Goal: Task Accomplishment & Management: Manage account settings

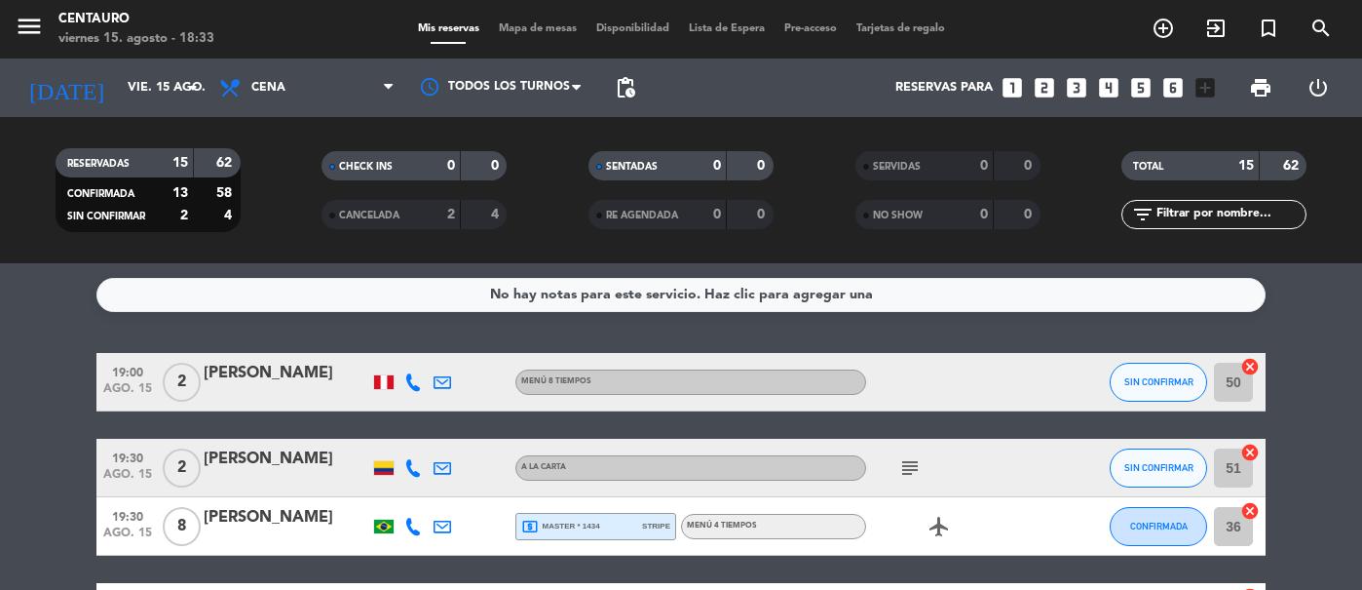
click at [521, 18] on div "menu Centauro viernes 15. agosto - 18:33 Mis reservas Mapa de mesas Disponibili…" at bounding box center [681, 29] width 1362 height 58
click at [522, 28] on span "Mapa de mesas" at bounding box center [537, 28] width 97 height 11
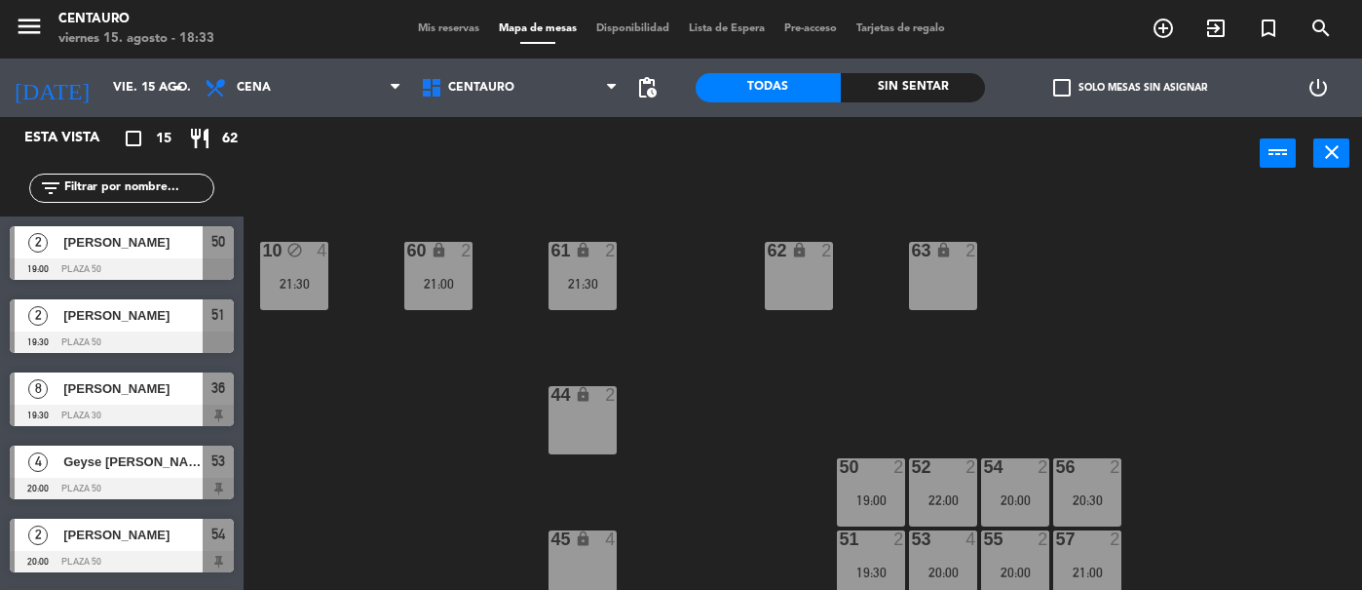
scroll to position [208, 0]
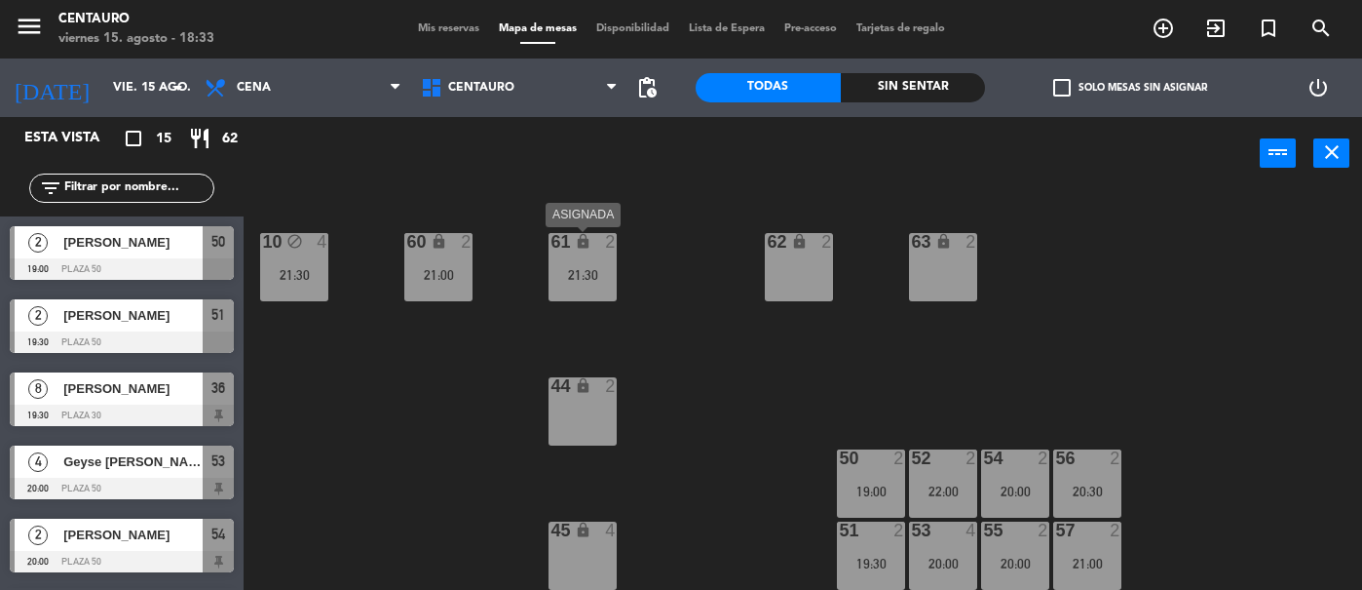
click at [603, 268] on div "21:30" at bounding box center [583, 275] width 68 height 14
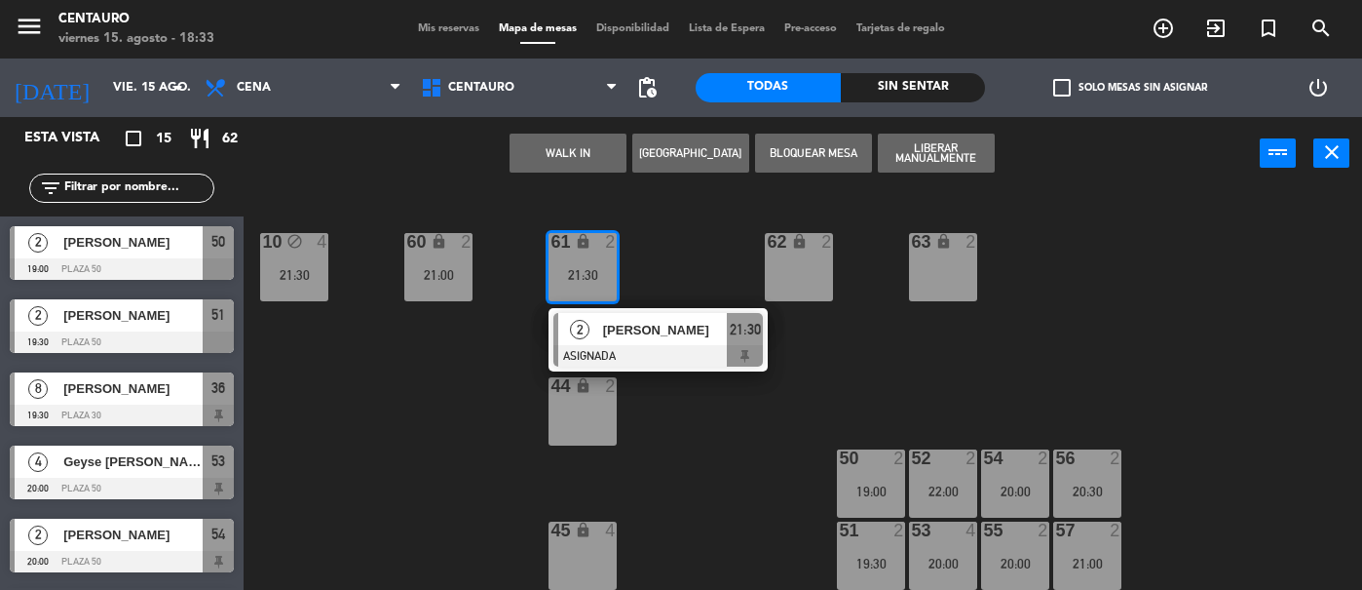
click at [706, 267] on div "20 block 2 22 block 12 21:00 24 block 6 26 lock 4 40 lock 8 21:30 42 block 2 30…" at bounding box center [809, 390] width 1105 height 400
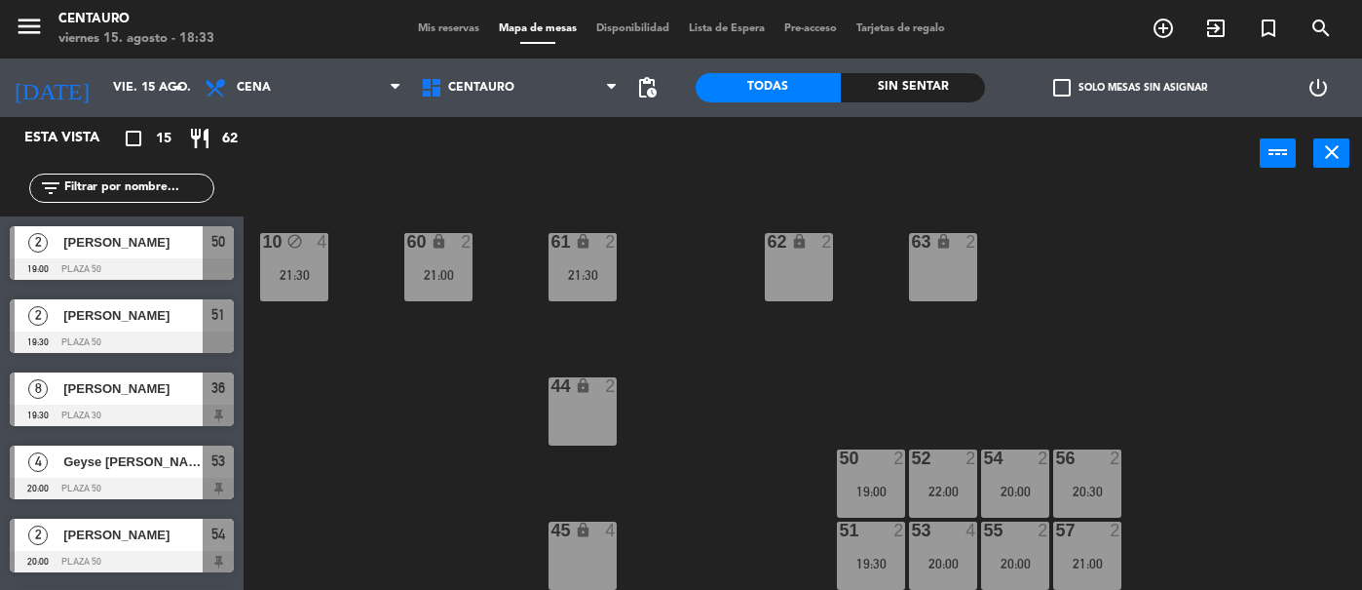
click at [437, 251] on div "60 lock 2" at bounding box center [438, 242] width 68 height 19
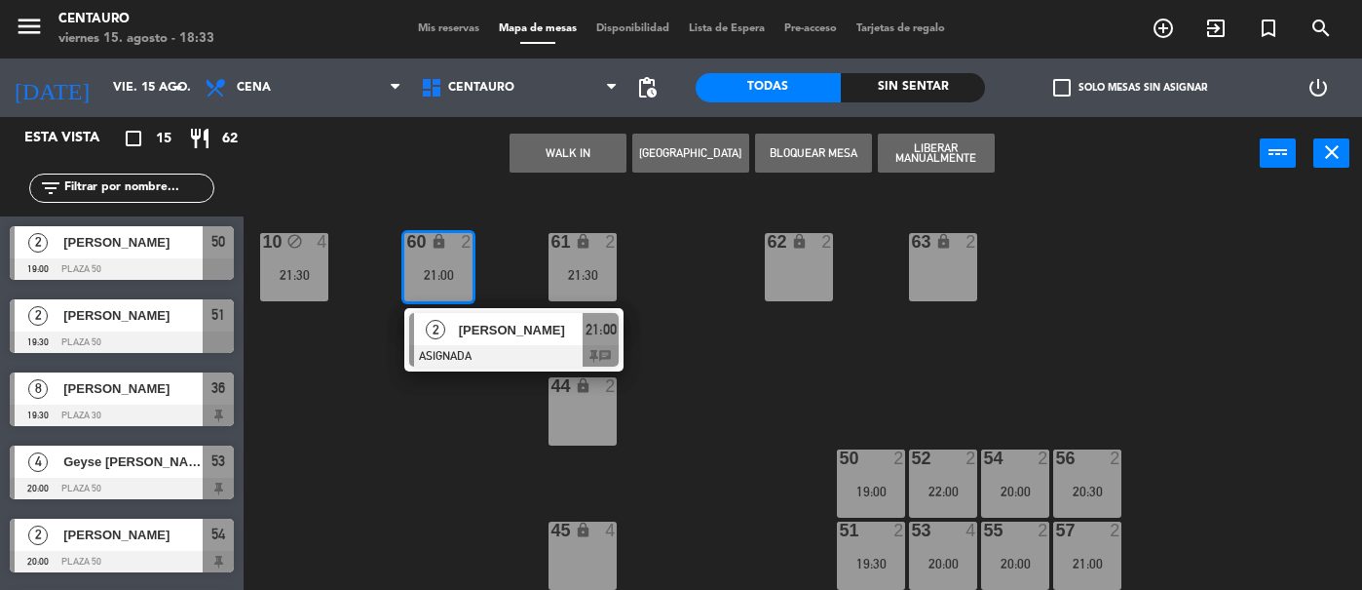
click at [717, 308] on div "20 block 2 22 block 12 21:00 24 block 6 26 lock 4 40 lock 8 21:30 42 block 2 30…" at bounding box center [809, 390] width 1105 height 400
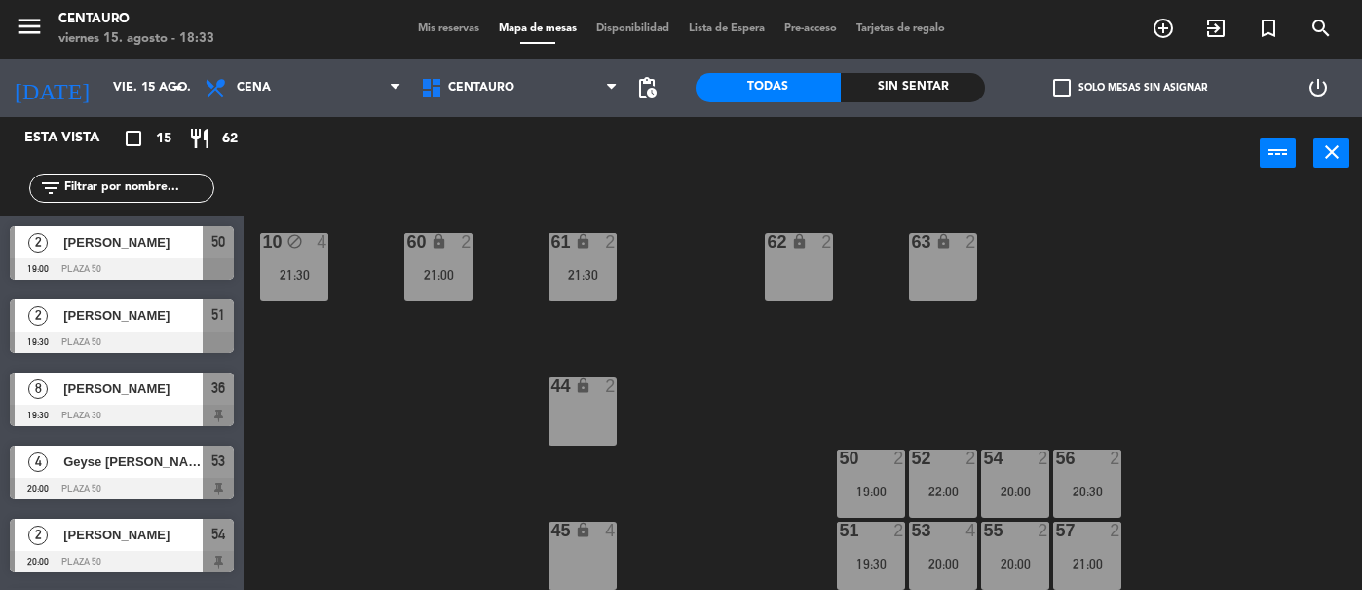
click at [1039, 490] on div "20:00" at bounding box center [1015, 491] width 68 height 14
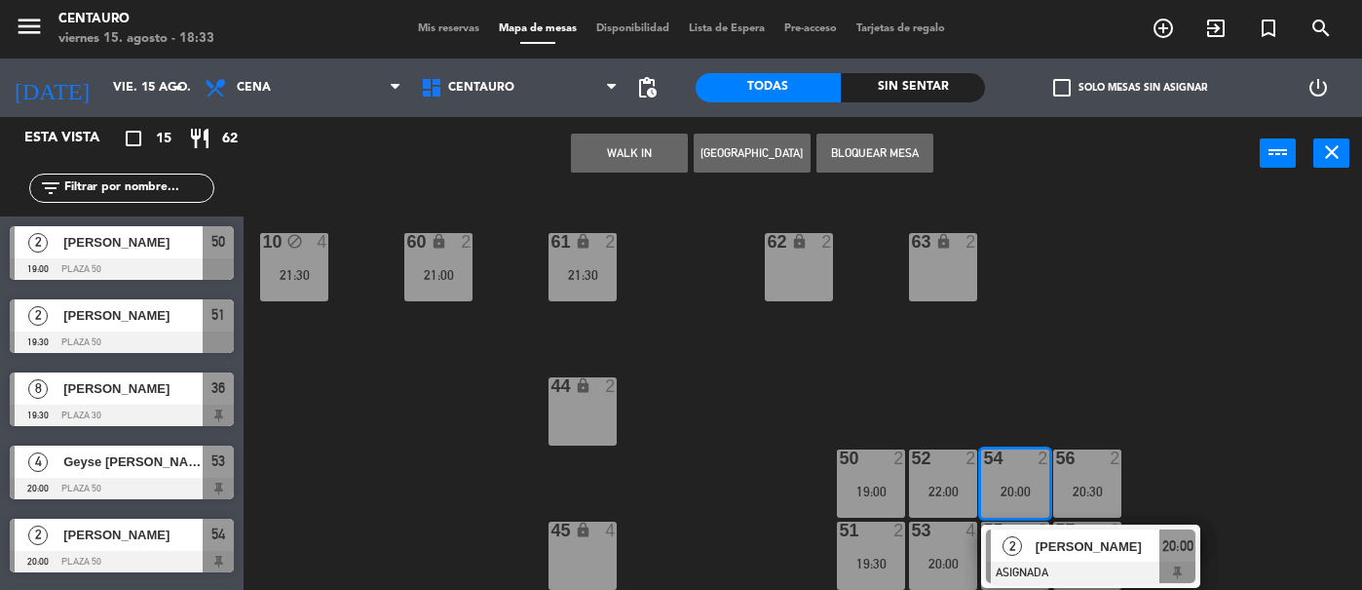
click at [925, 371] on div "20 block 2 22 block 12 21:00 24 block 6 26 lock 4 40 lock 8 21:30 42 block 2 30…" at bounding box center [809, 390] width 1105 height 400
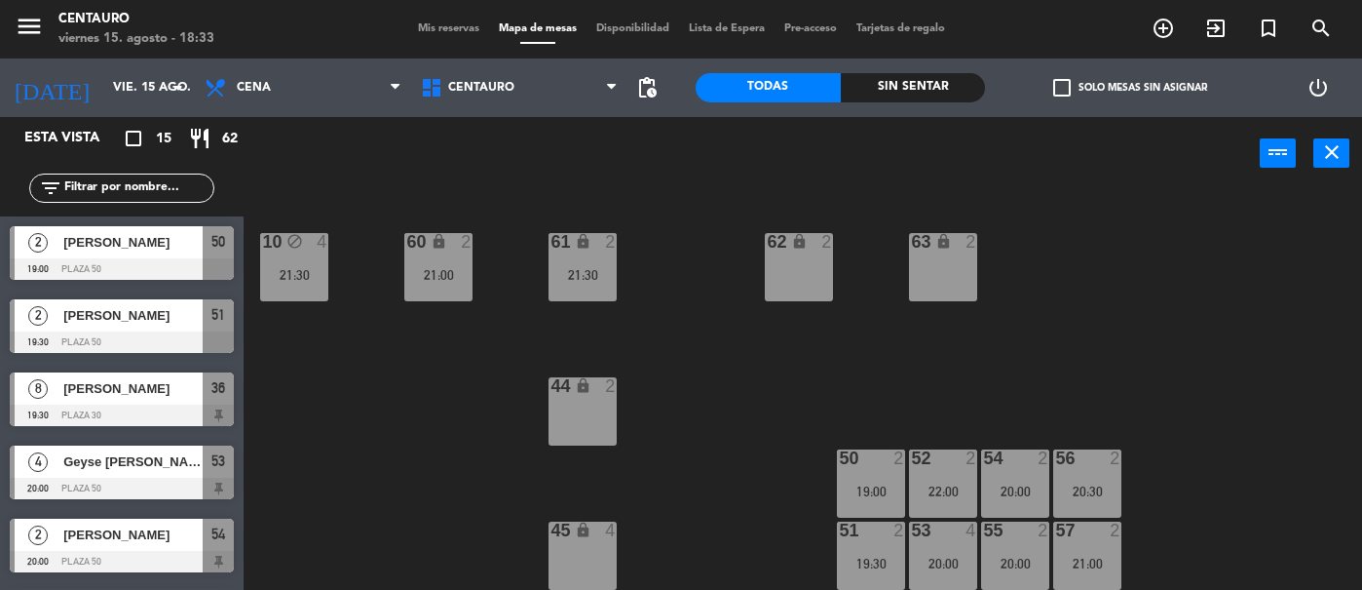
click at [884, 473] on div "50 2 19:00" at bounding box center [871, 483] width 68 height 68
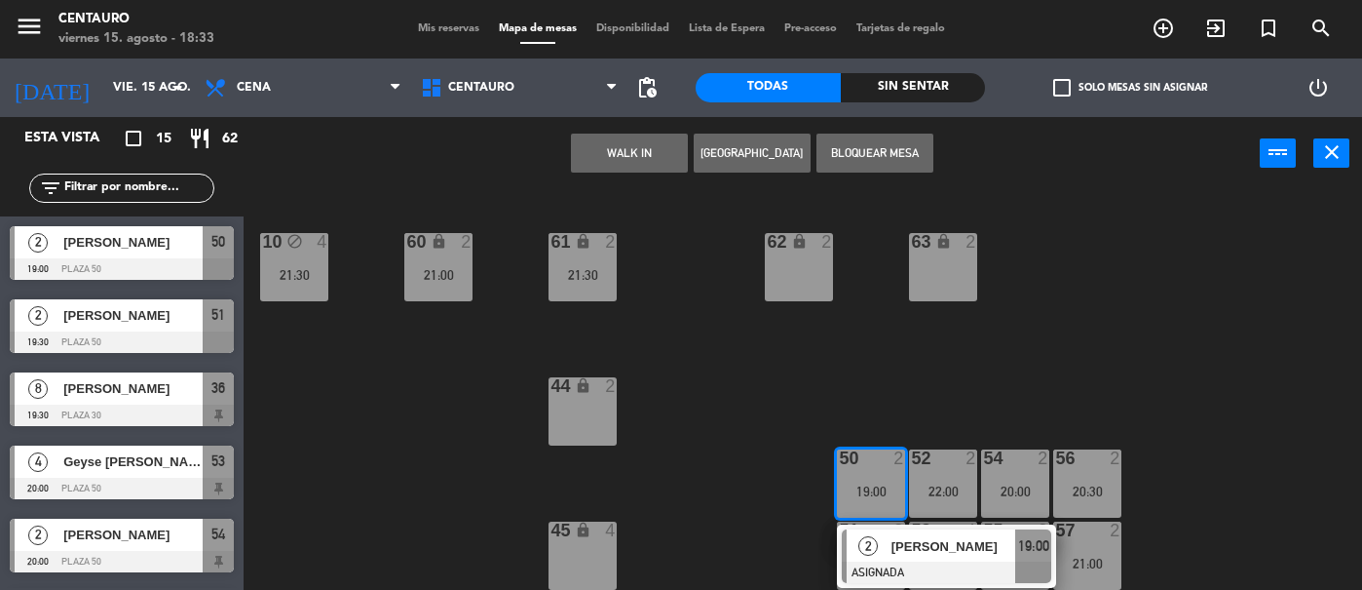
click at [717, 474] on div "20 block 2 22 block 12 21:00 24 block 6 26 lock 4 40 lock 8 21:30 42 block 2 30…" at bounding box center [809, 390] width 1105 height 400
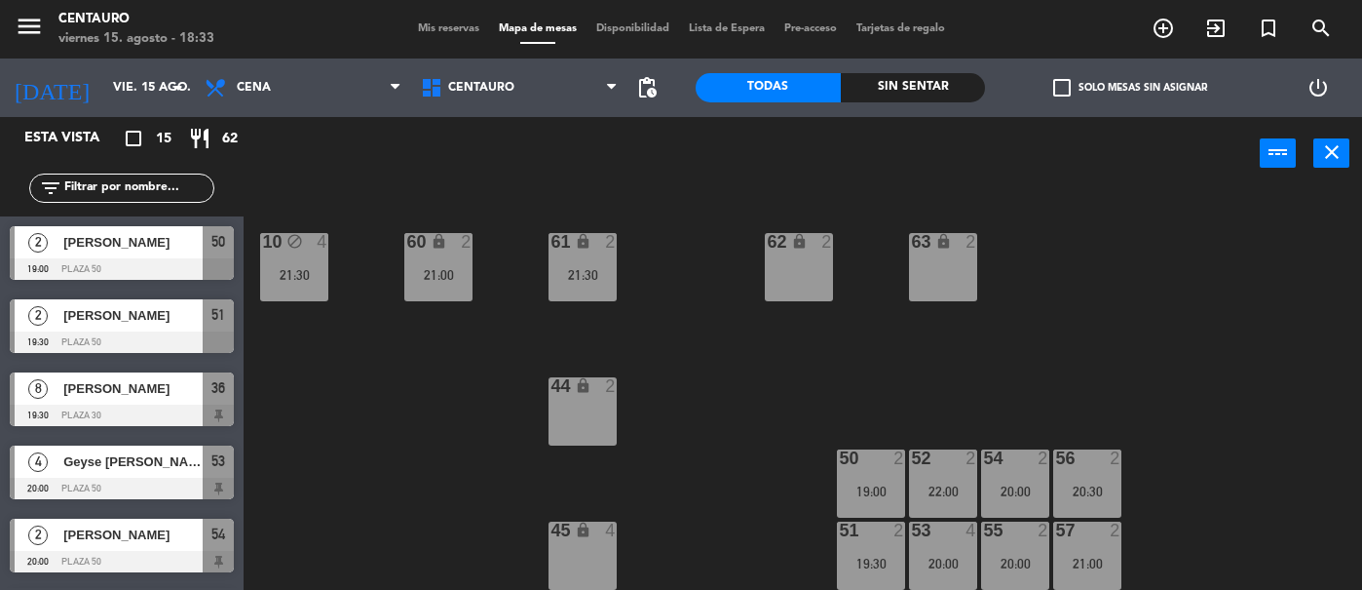
click at [864, 533] on div at bounding box center [872, 530] width 32 height 18
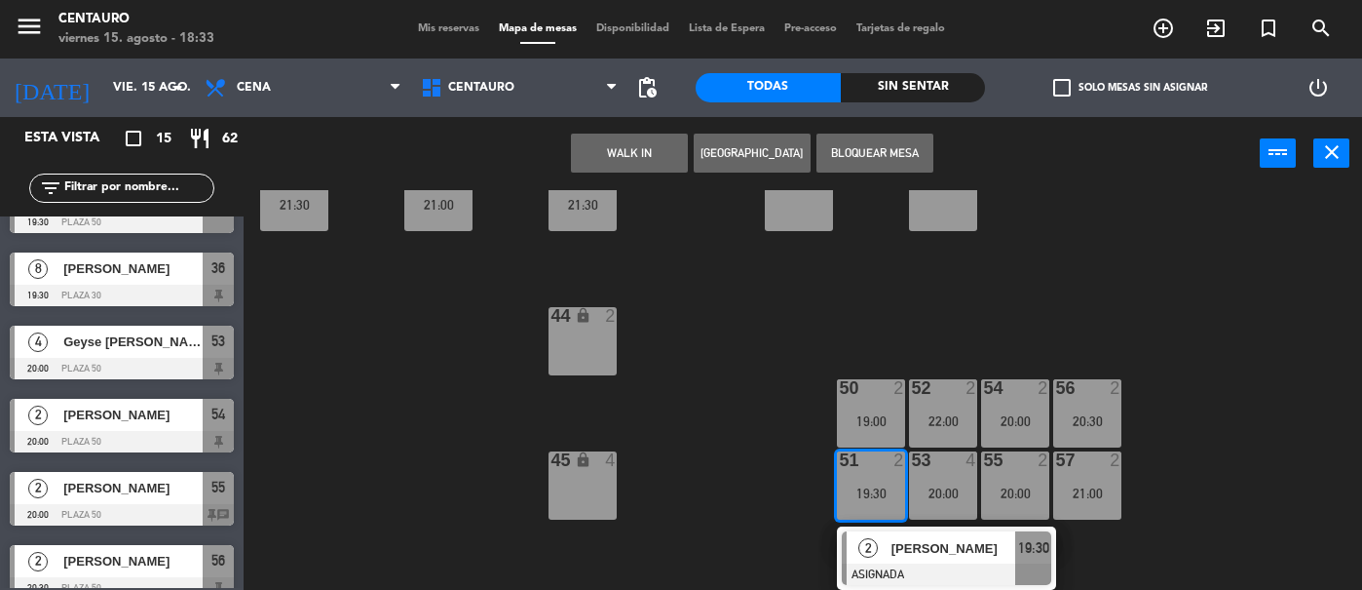
scroll to position [0, 0]
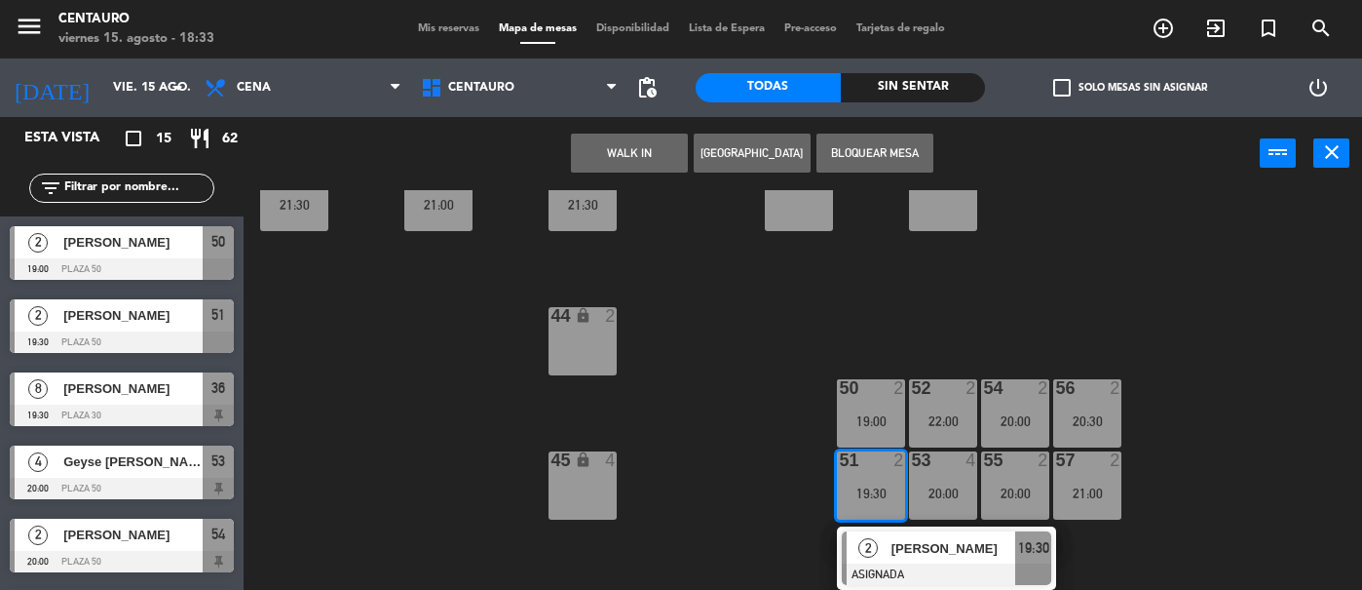
click at [421, 28] on span "Mis reservas" at bounding box center [448, 28] width 81 height 11
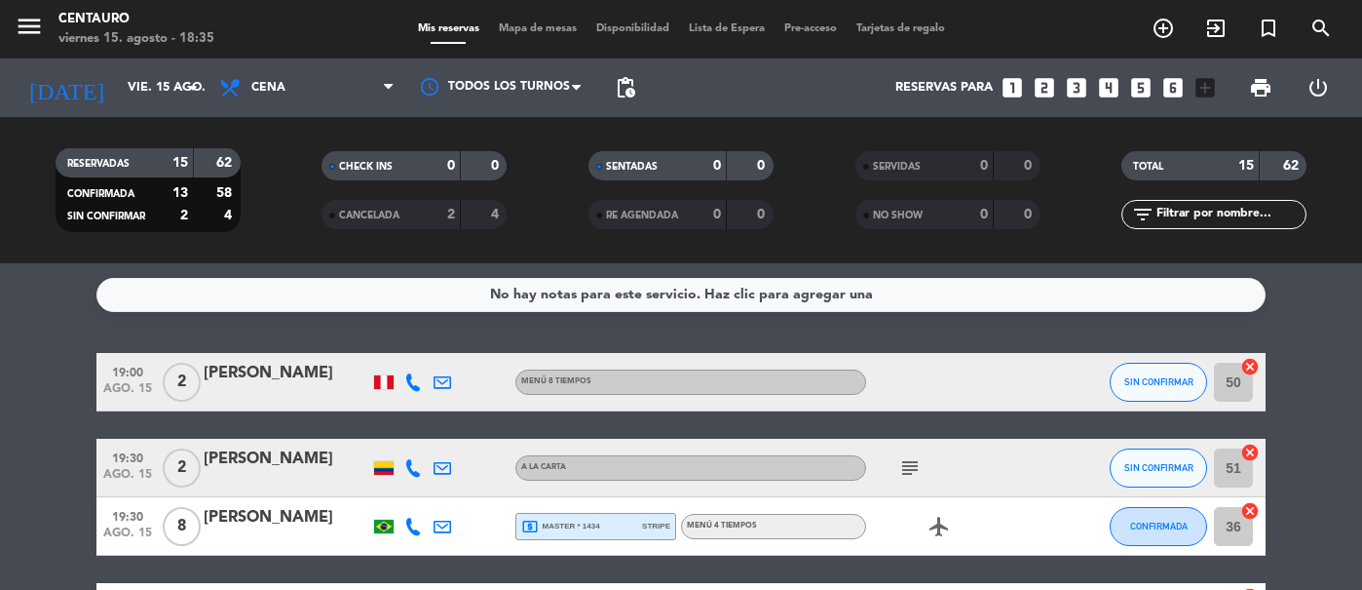
click at [510, 32] on span "Mapa de mesas" at bounding box center [537, 28] width 97 height 11
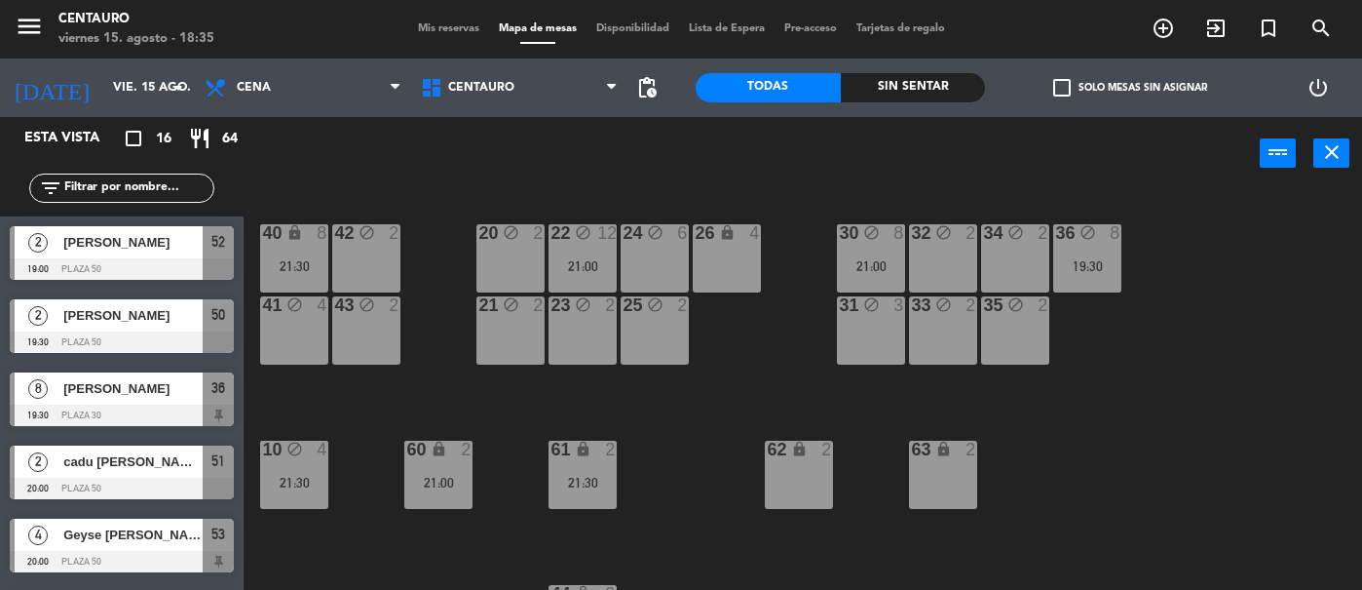
click at [433, 28] on span "Mis reservas" at bounding box center [448, 28] width 81 height 11
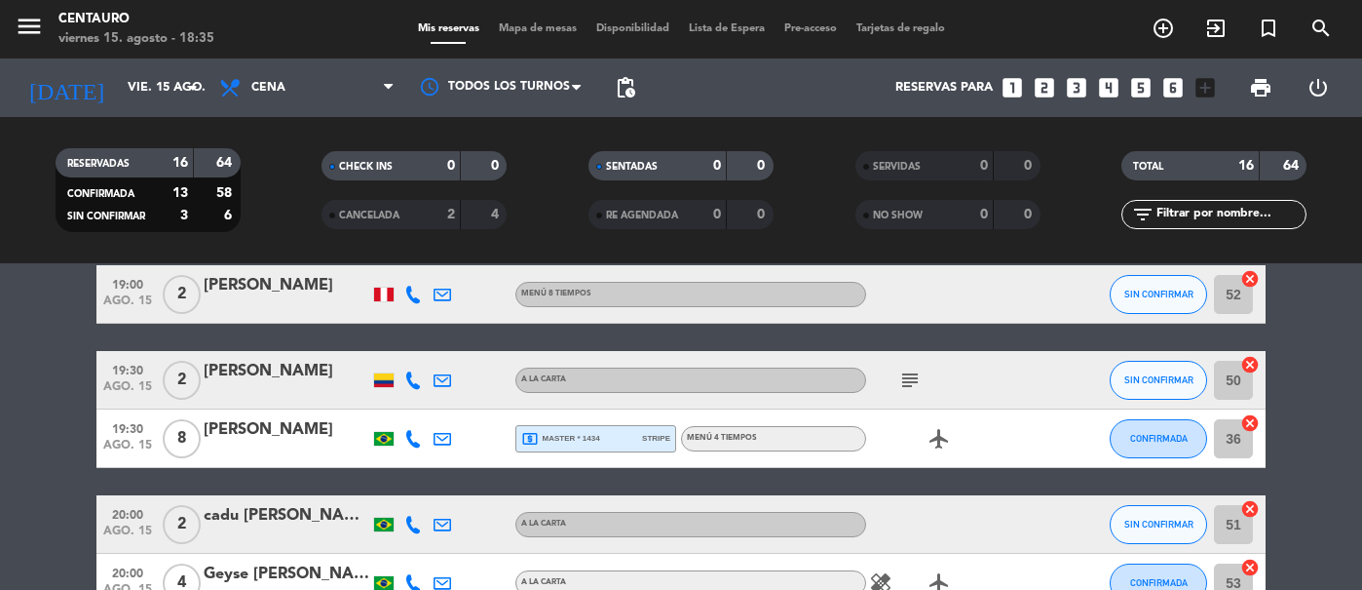
scroll to position [143, 0]
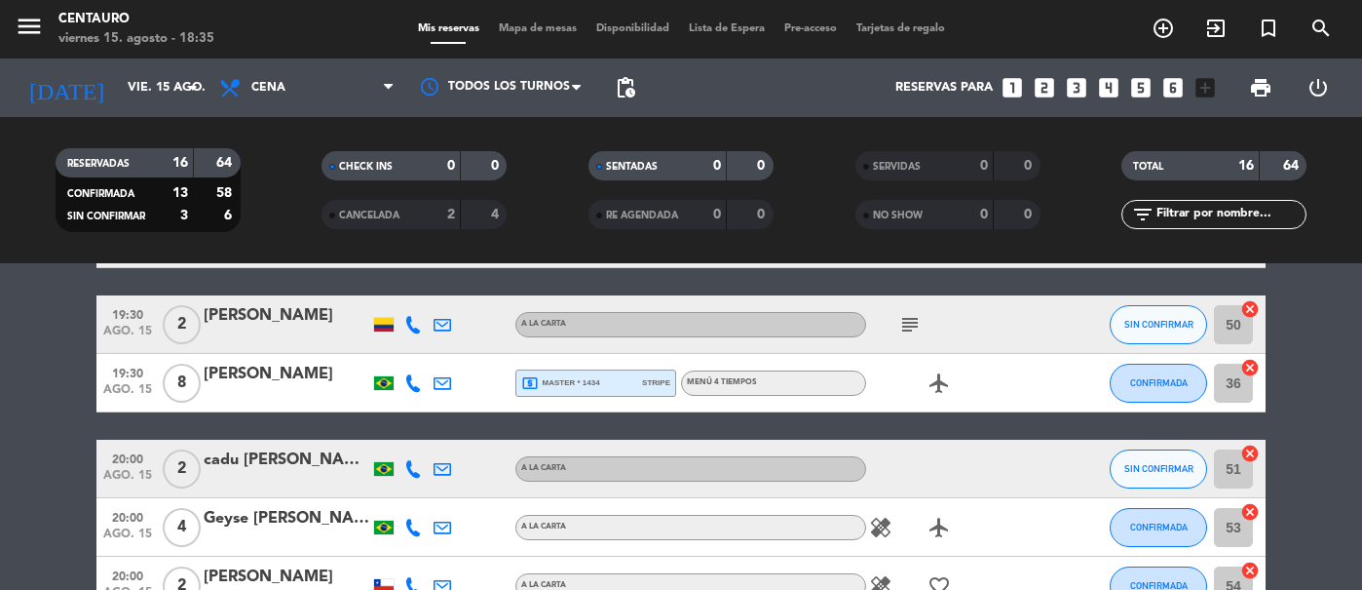
click at [534, 23] on span "Mapa de mesas" at bounding box center [537, 28] width 97 height 11
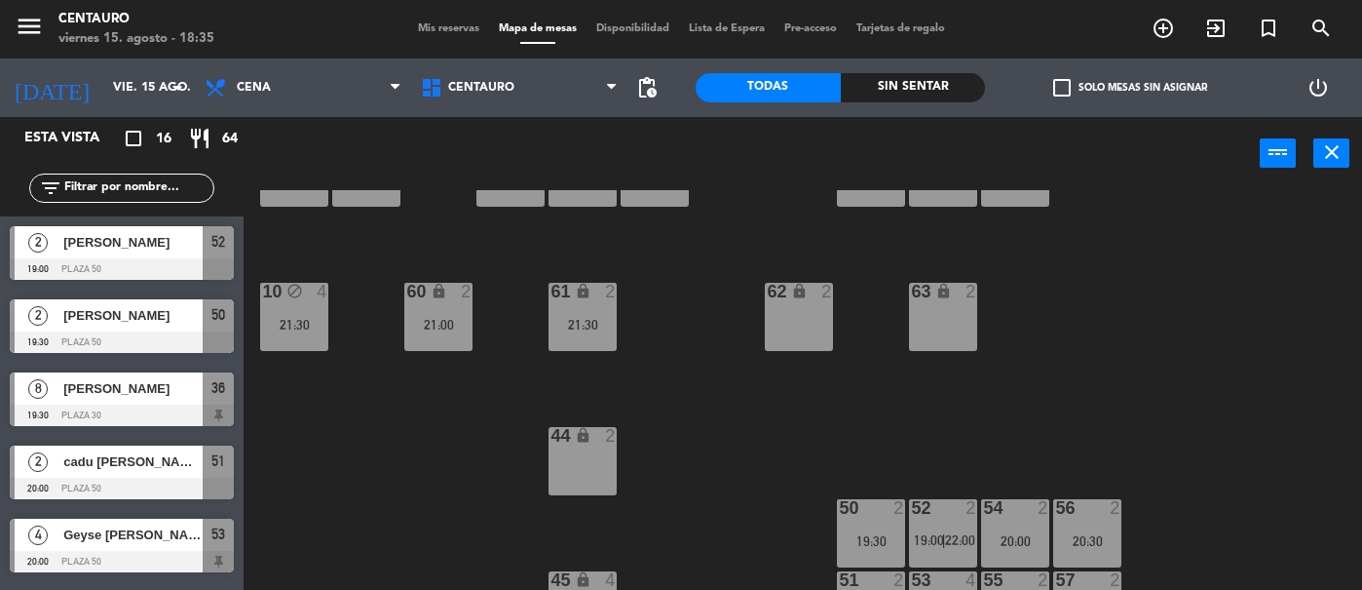
scroll to position [208, 0]
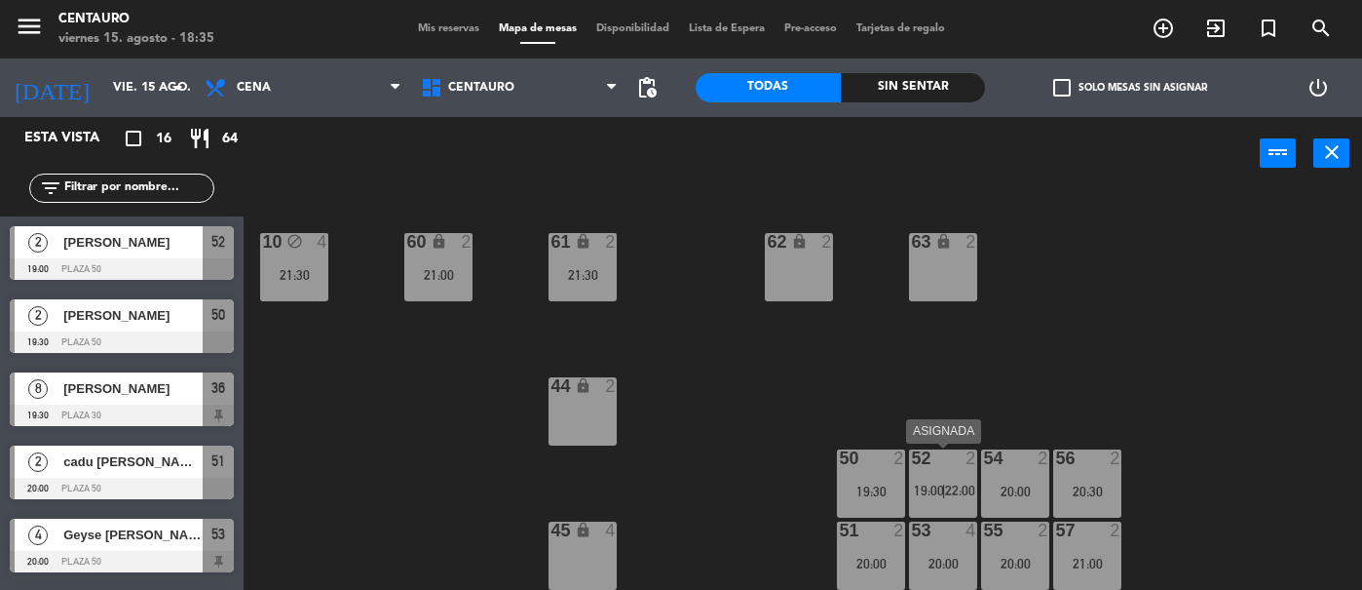
click at [946, 493] on span "|" at bounding box center [944, 490] width 4 height 16
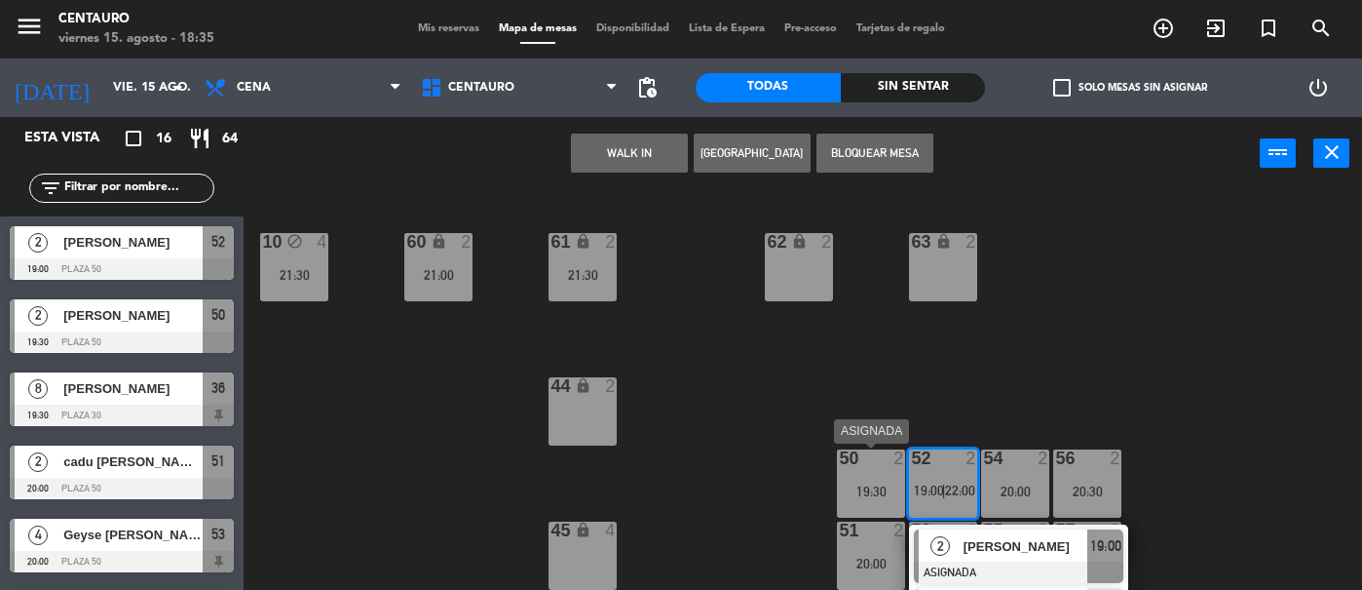
click at [873, 498] on div "19:30" at bounding box center [871, 491] width 68 height 14
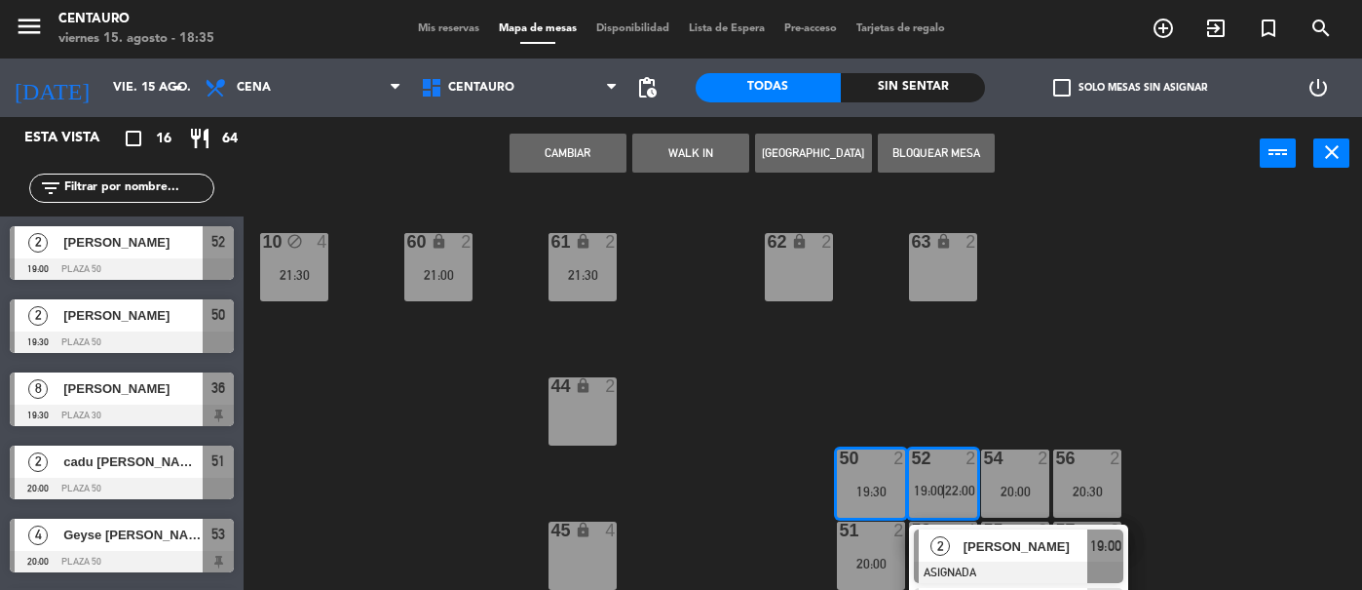
click at [933, 161] on button "Bloquear Mesa" at bounding box center [936, 152] width 117 height 39
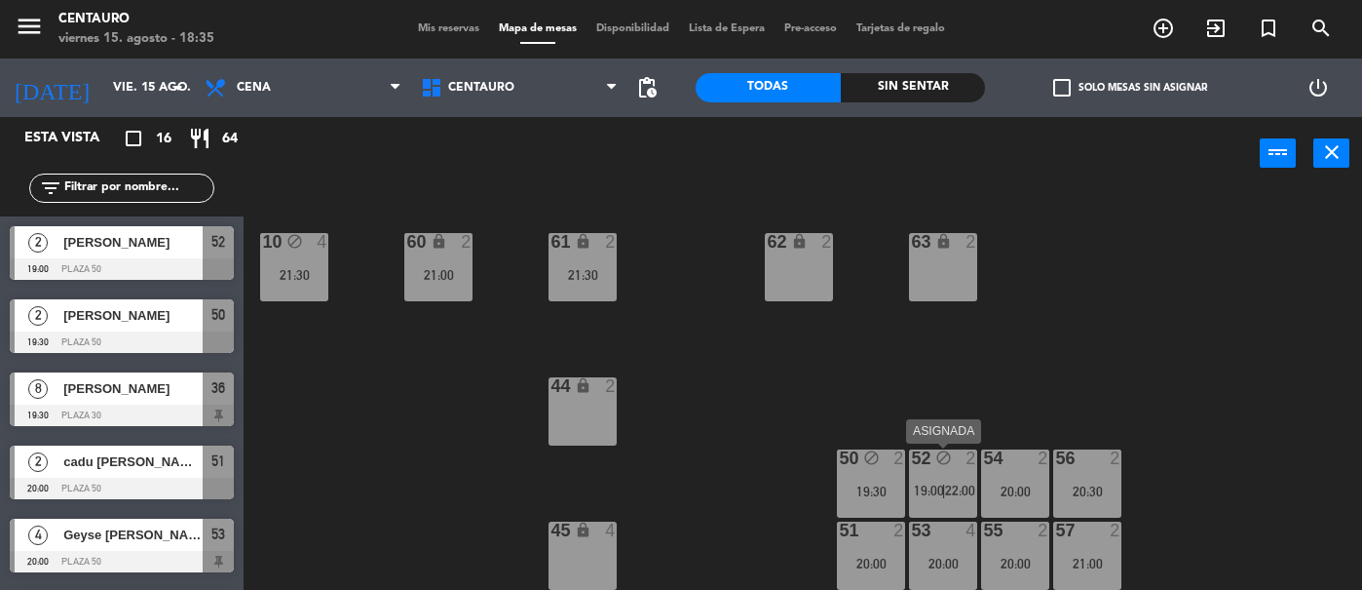
click at [949, 477] on div "52 block 2 19:00 | 22:00" at bounding box center [943, 483] width 68 height 68
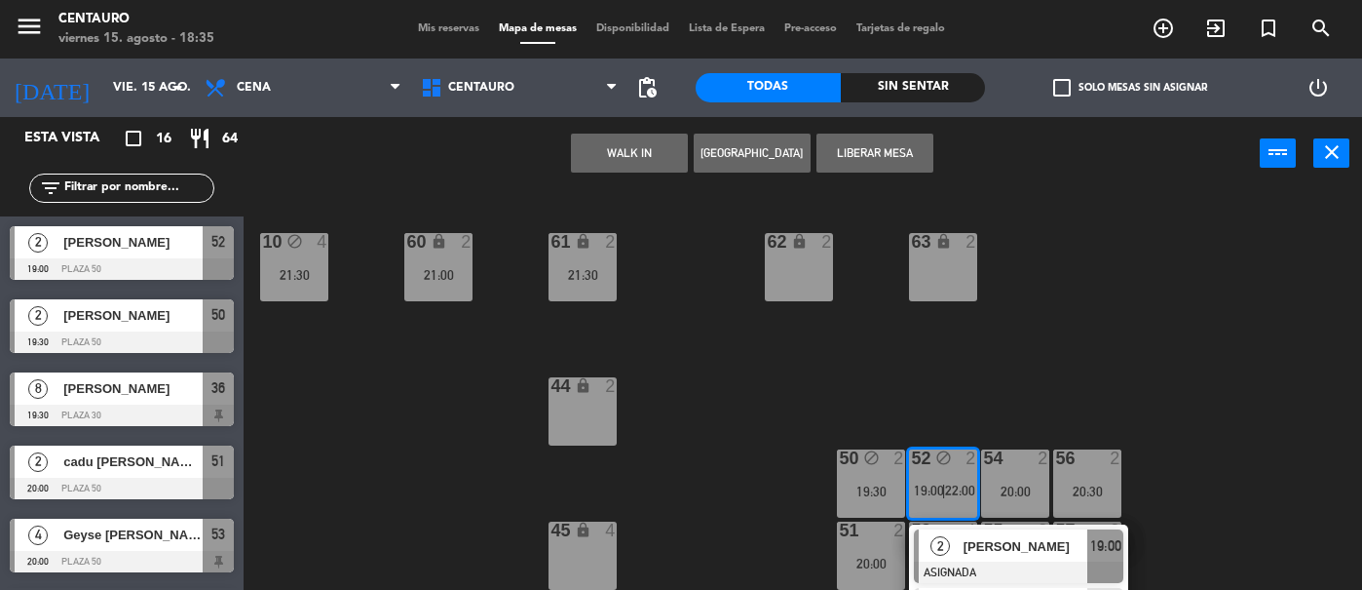
click at [1020, 404] on div "20 block 2 22 block 12 21:00 24 block 6 26 lock 4 40 lock 8 21:30 42 block 2 30…" at bounding box center [809, 390] width 1105 height 400
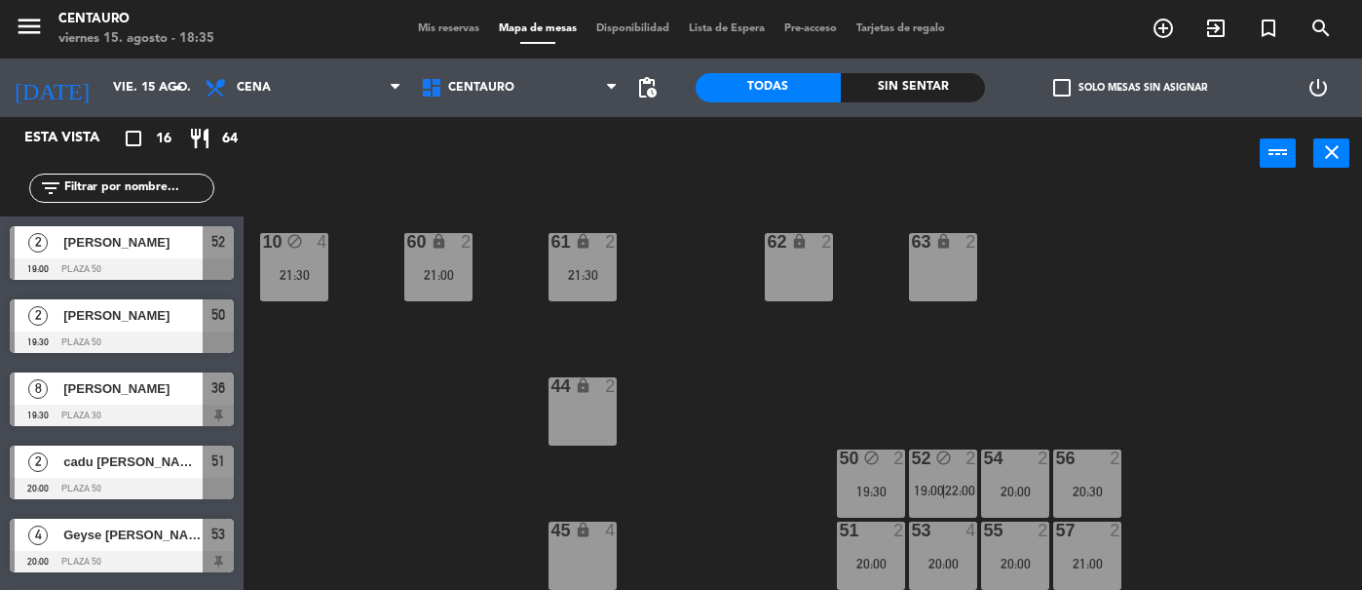
click at [601, 280] on div "21:30" at bounding box center [583, 275] width 68 height 14
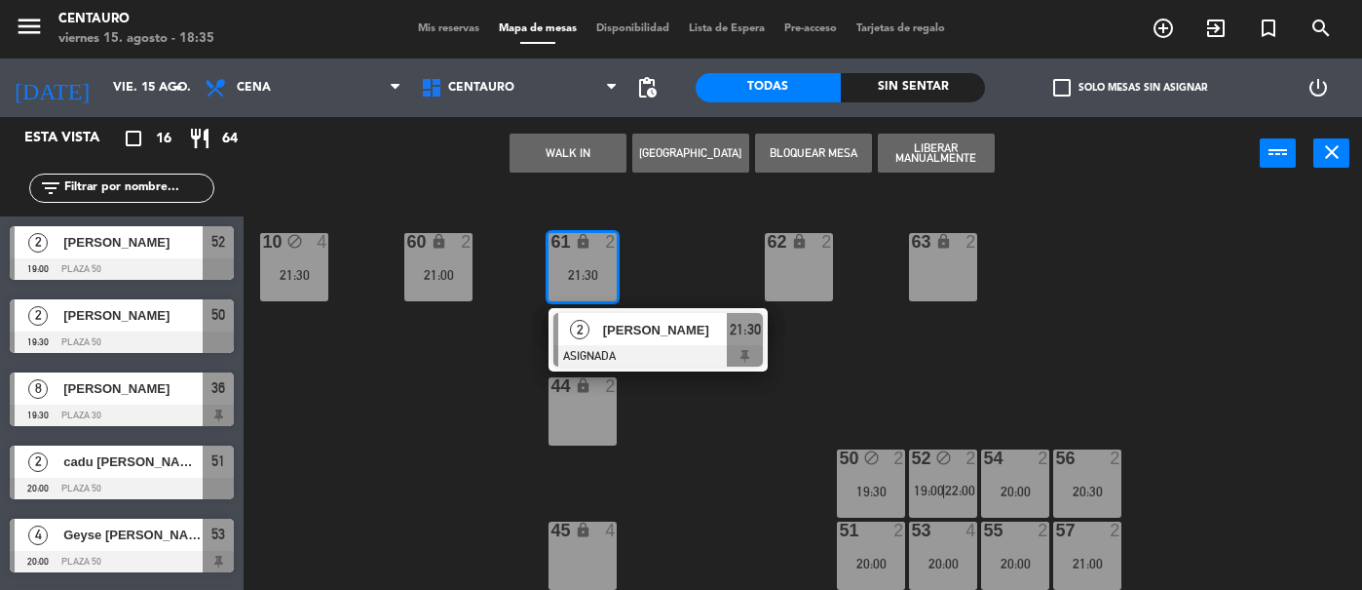
click at [781, 490] on div "20 block 2 22 block 12 21:00 24 block 6 26 lock 4 40 lock 8 21:30 42 block 2 30…" at bounding box center [809, 390] width 1105 height 400
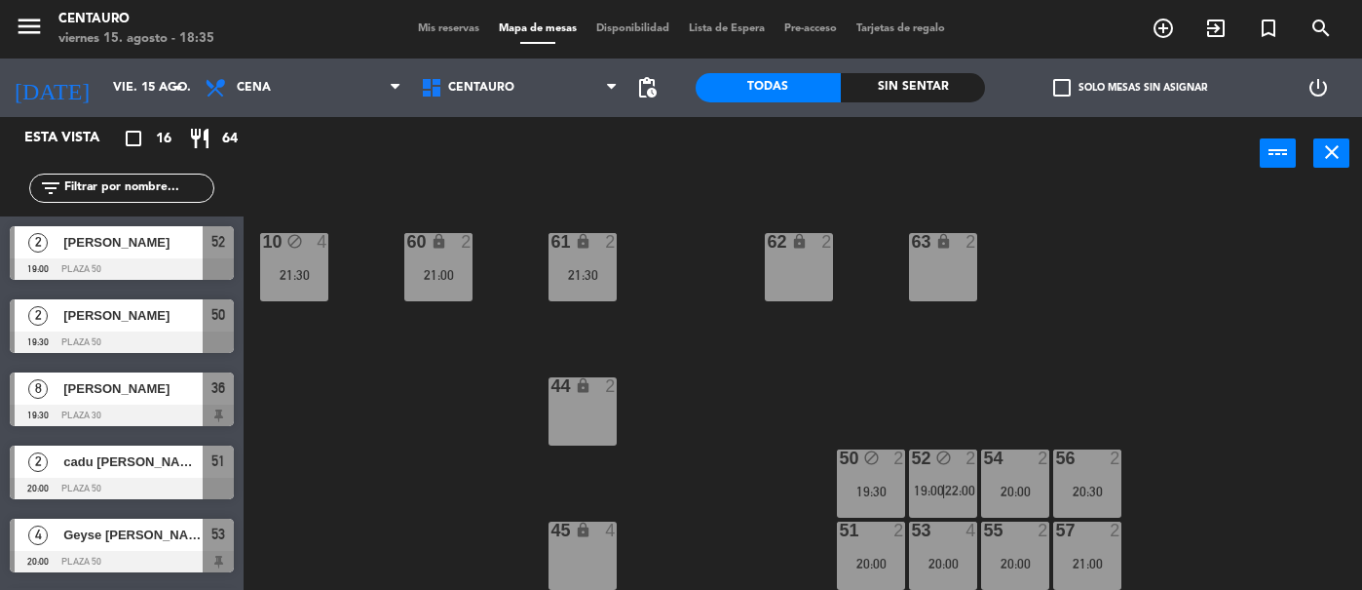
click at [925, 483] on span "19:00" at bounding box center [929, 490] width 30 height 16
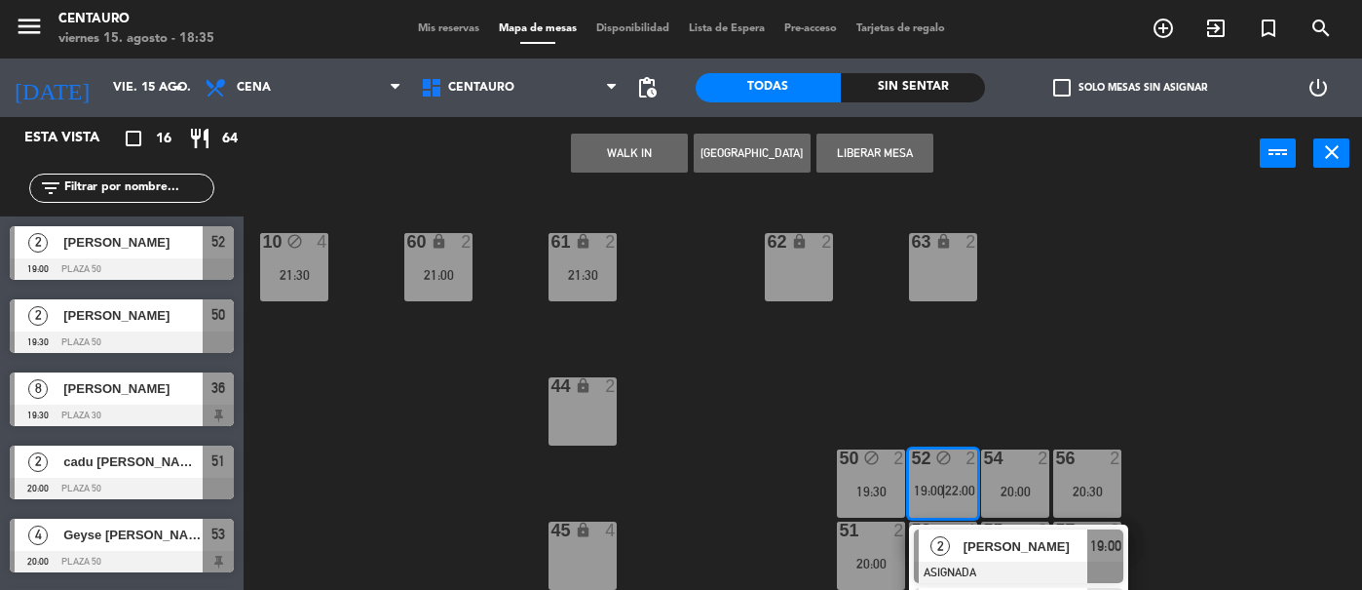
click at [436, 28] on span "Mis reservas" at bounding box center [448, 28] width 81 height 11
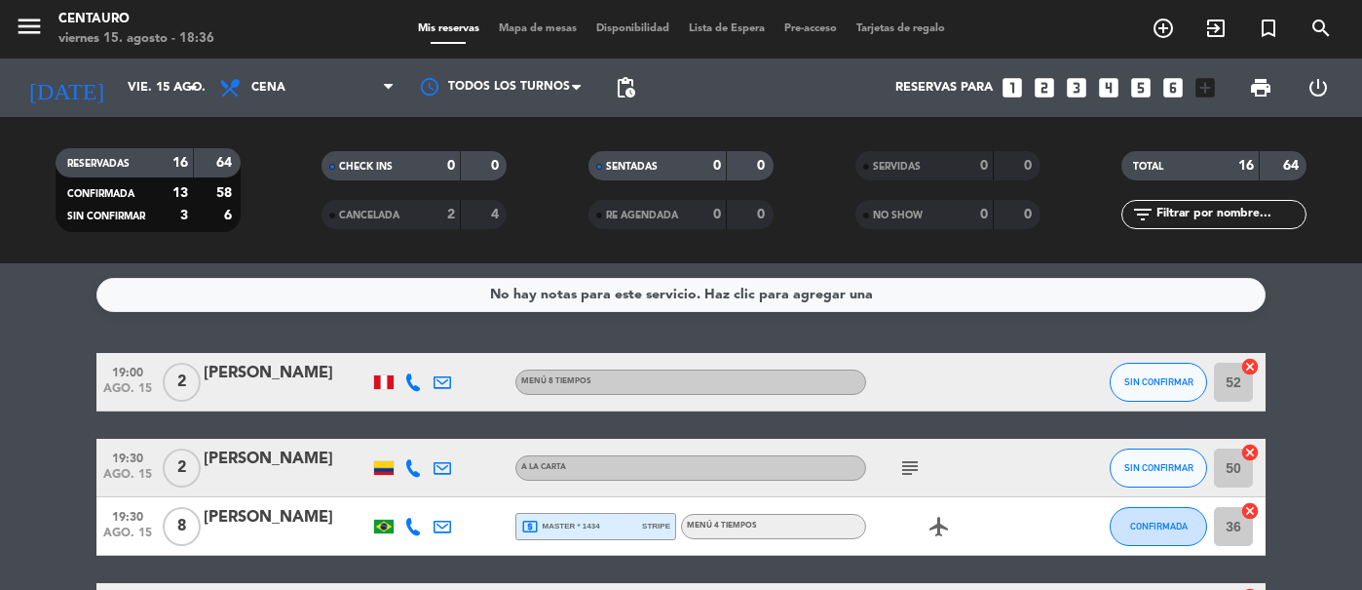
click at [913, 461] on icon "subject" at bounding box center [909, 467] width 23 height 23
click at [970, 469] on div "subject Sin comentarios" at bounding box center [953, 466] width 175 height 57
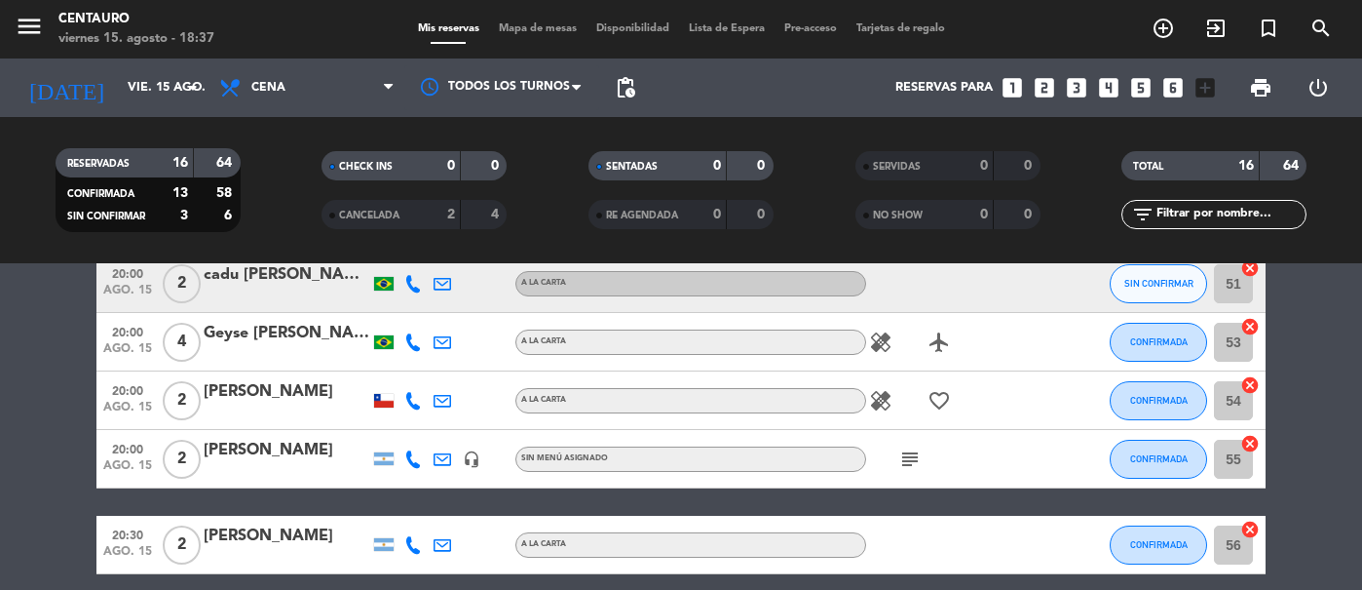
scroll to position [312, 0]
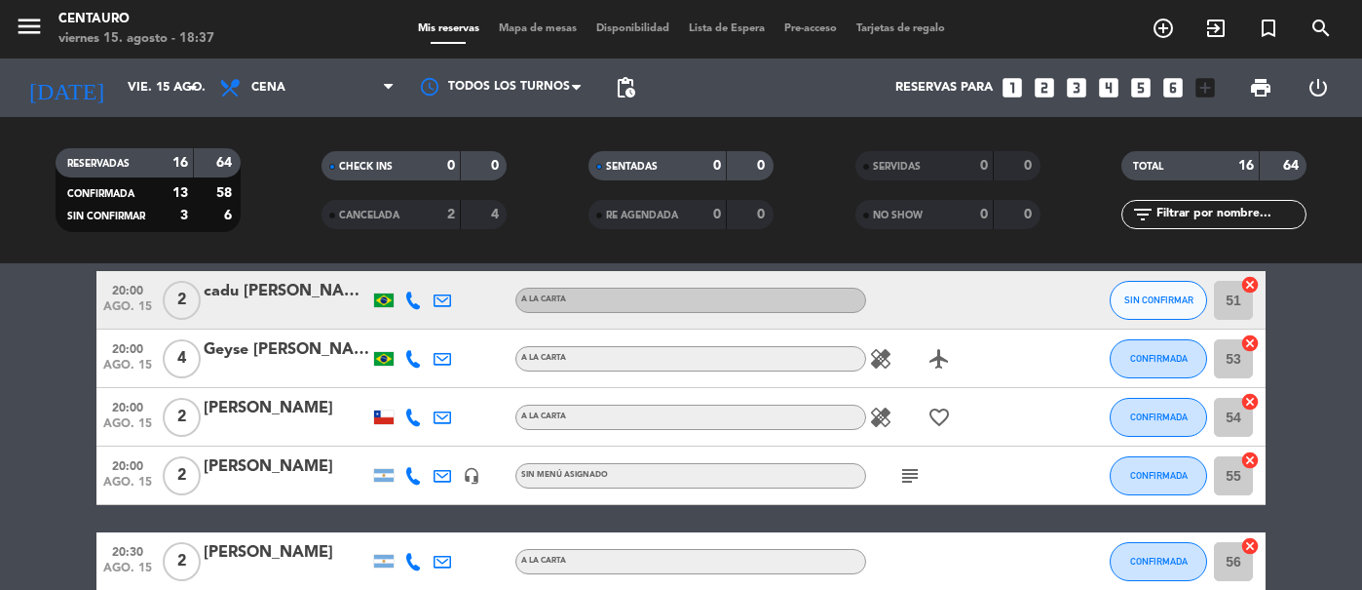
click at [539, 30] on span "Mapa de mesas" at bounding box center [537, 28] width 97 height 11
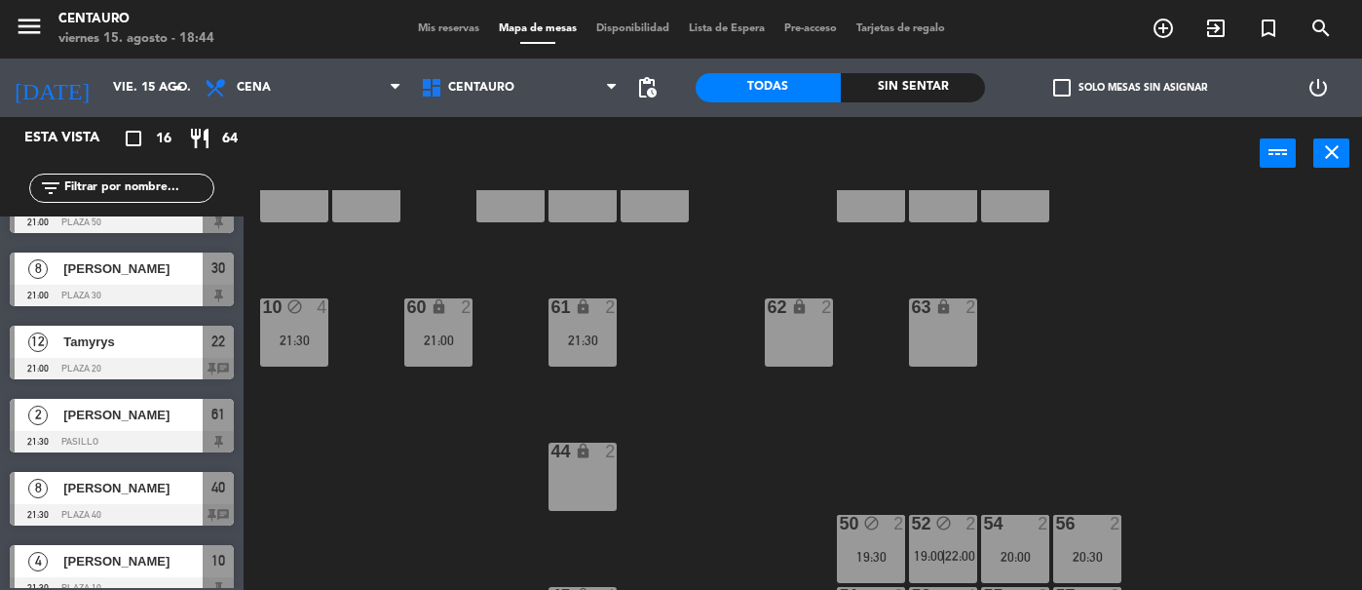
scroll to position [208, 0]
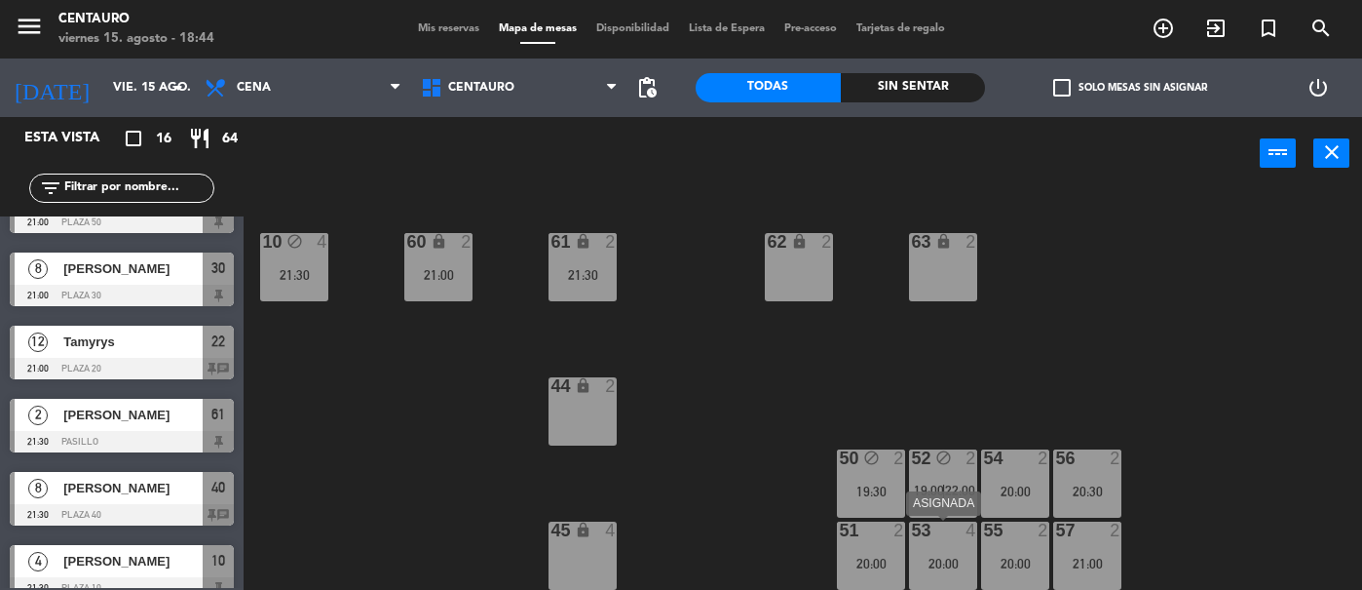
click at [954, 563] on div "20:00" at bounding box center [943, 563] width 68 height 14
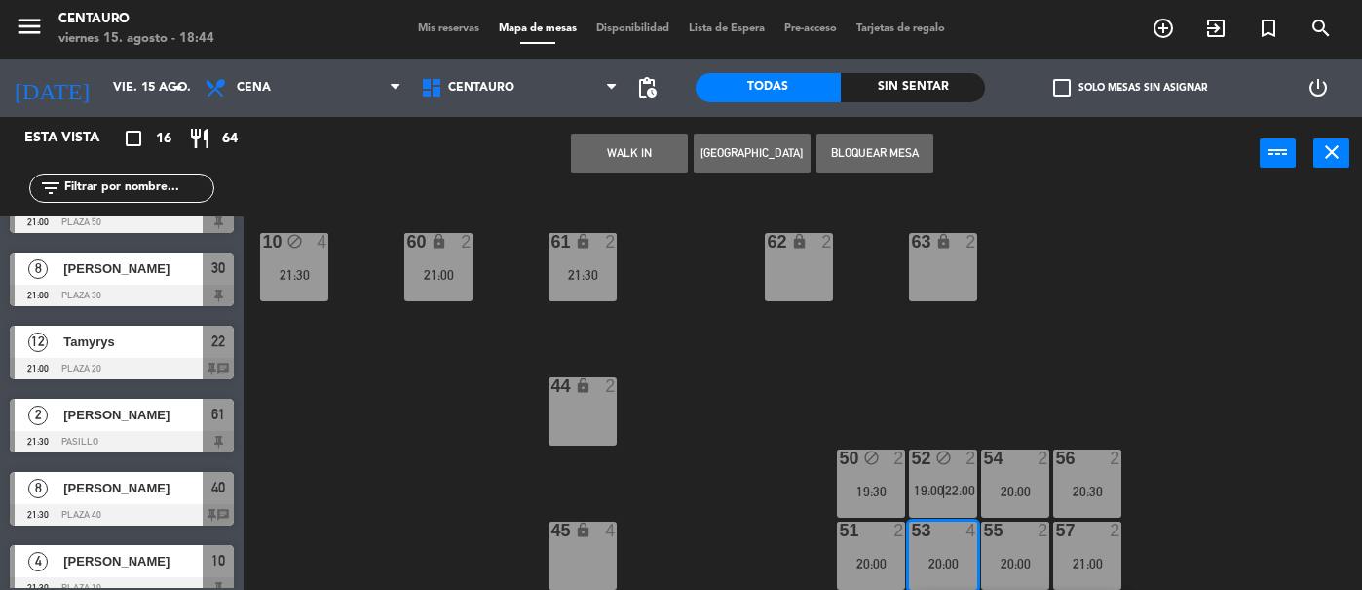
click at [459, 436] on div "20 block 2 22 block 12 21:00 24 block 6 26 lock 4 40 lock 8 21:30 42 block 2 30…" at bounding box center [809, 390] width 1105 height 400
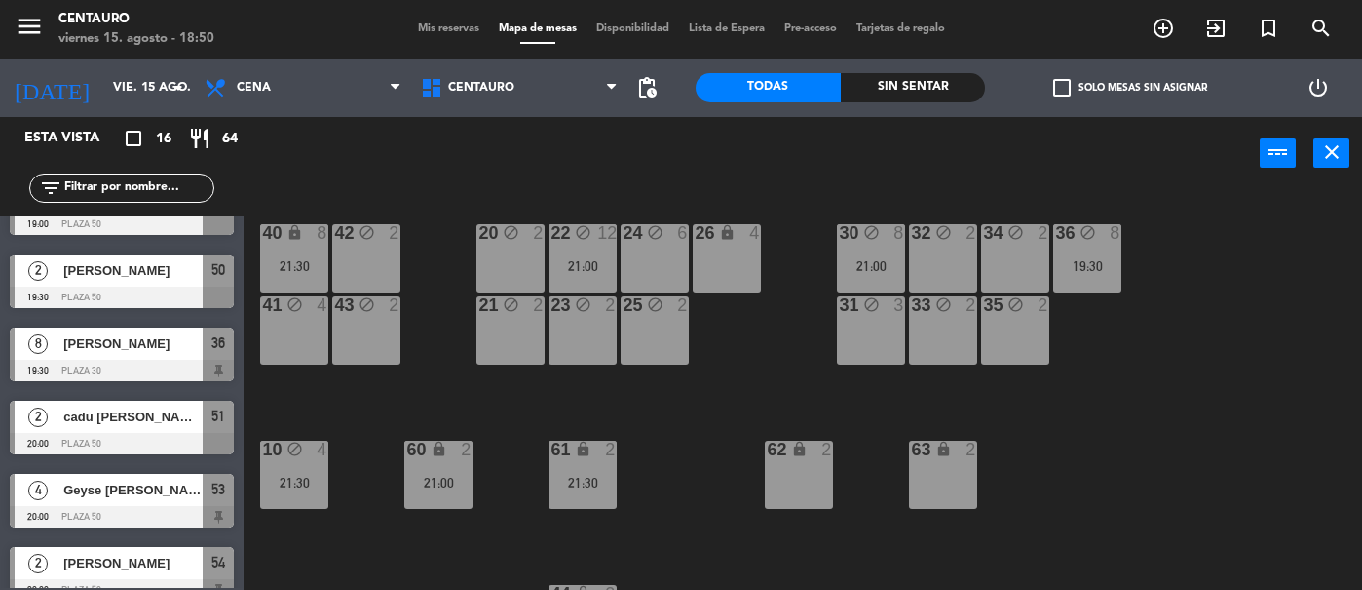
scroll to position [0, 0]
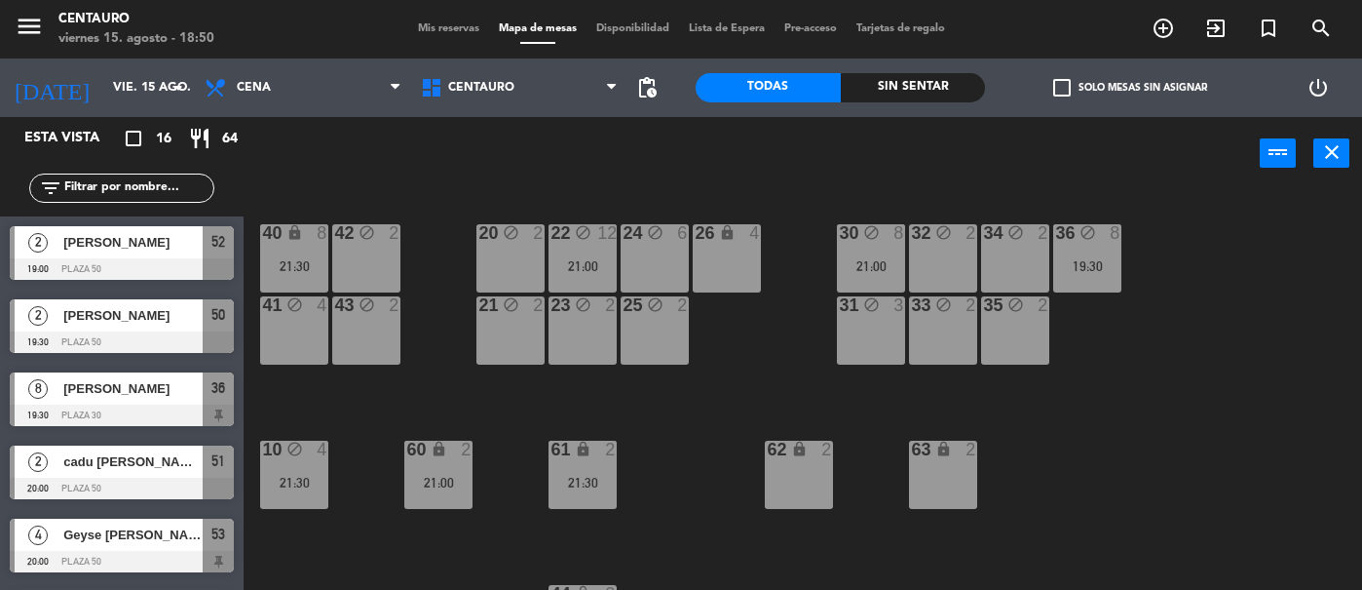
click at [439, 28] on span "Mis reservas" at bounding box center [448, 28] width 81 height 11
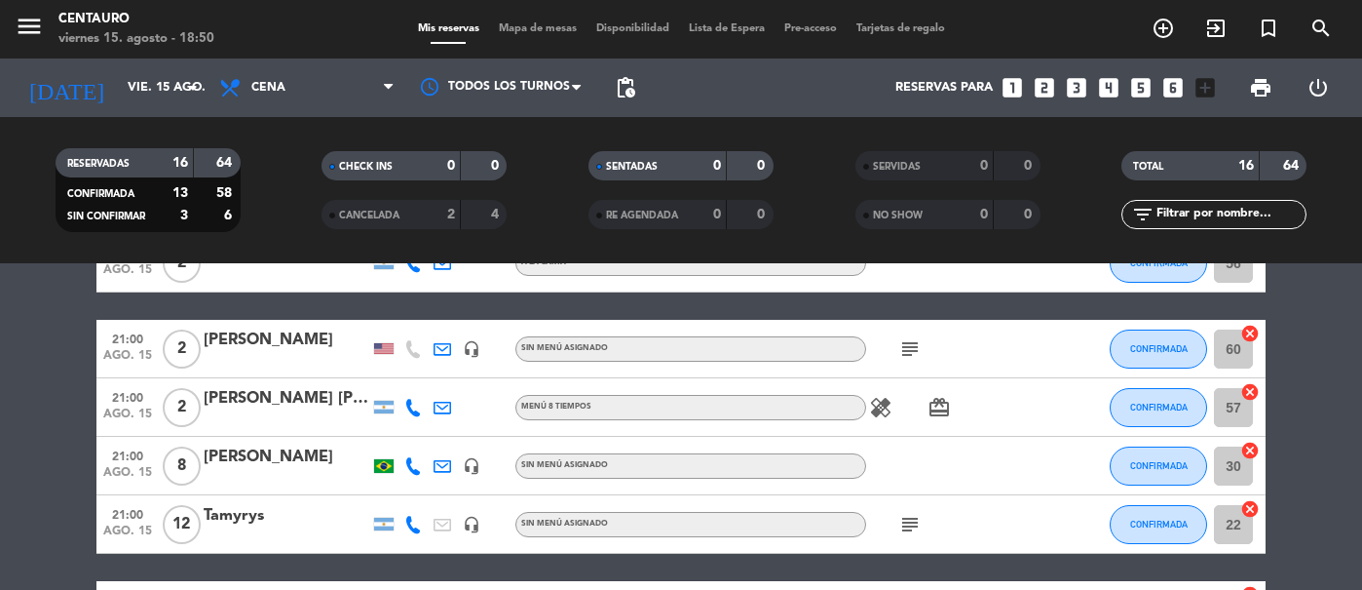
scroll to position [614, 0]
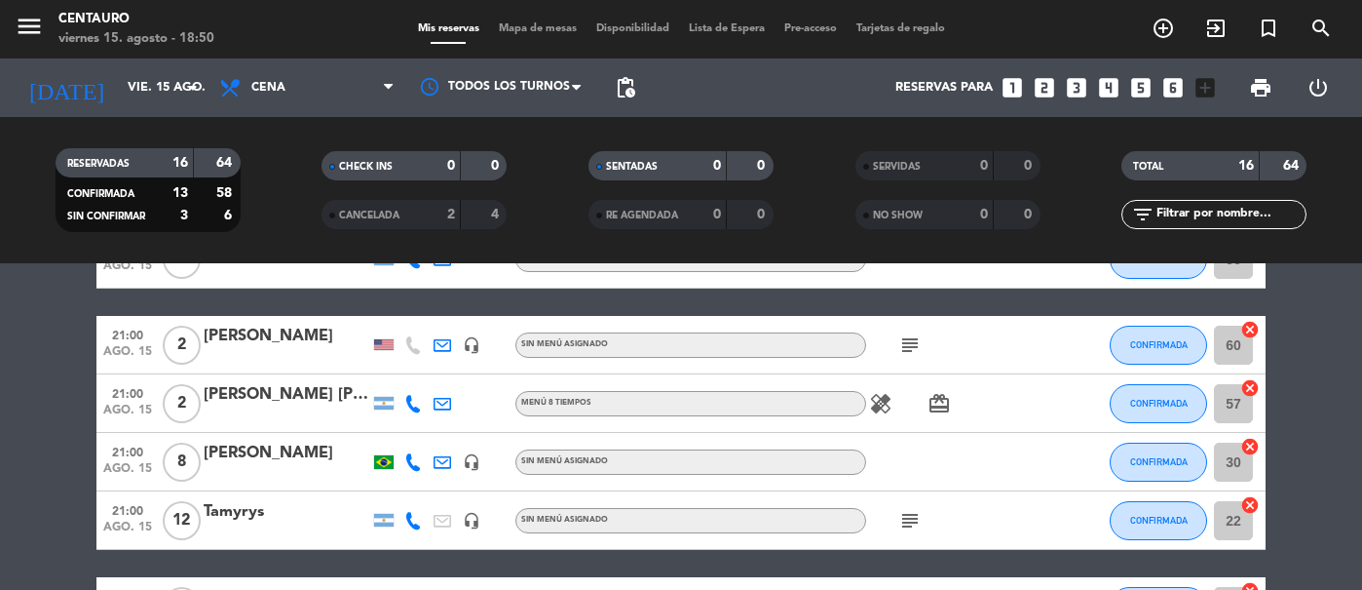
click at [231, 521] on div "Tamyrys" at bounding box center [287, 511] width 166 height 25
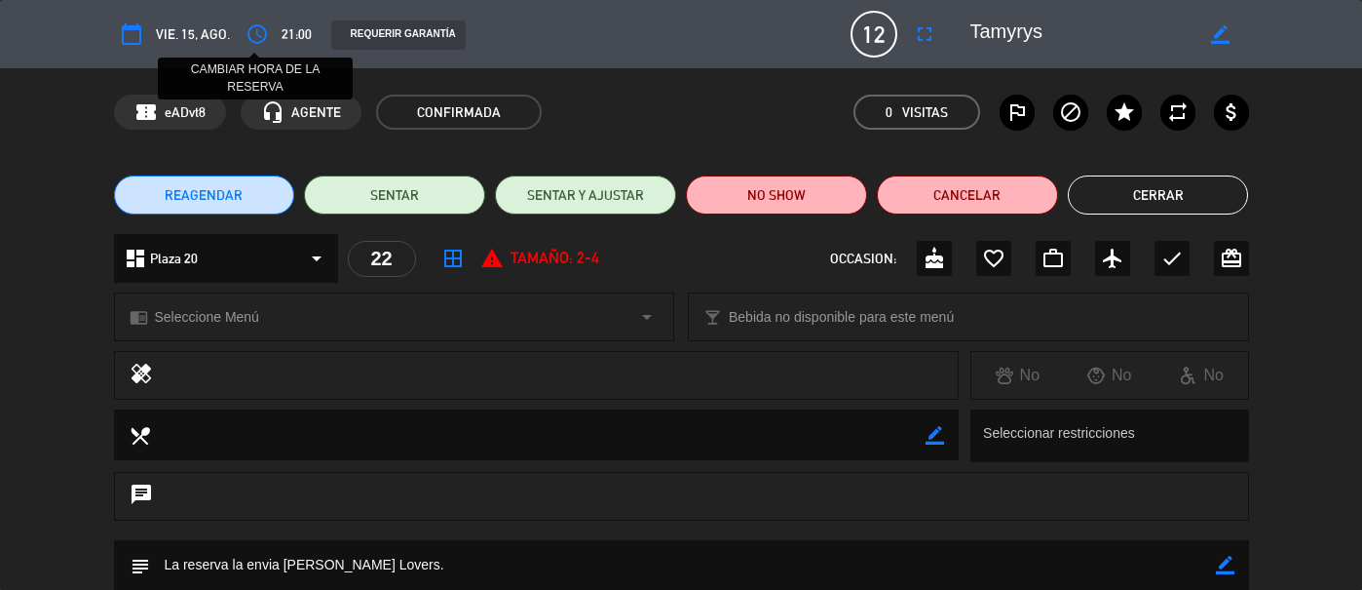
click at [264, 39] on icon "access_time" at bounding box center [257, 33] width 23 height 23
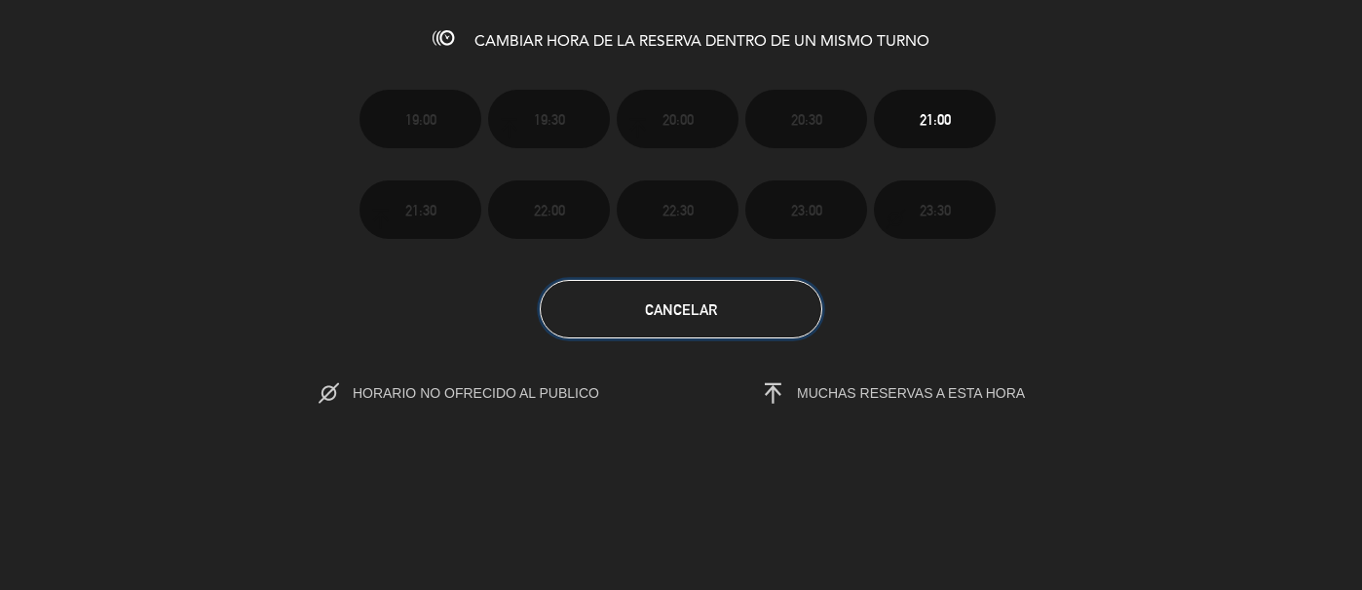
click at [680, 298] on button "Cancelar" at bounding box center [681, 309] width 283 height 58
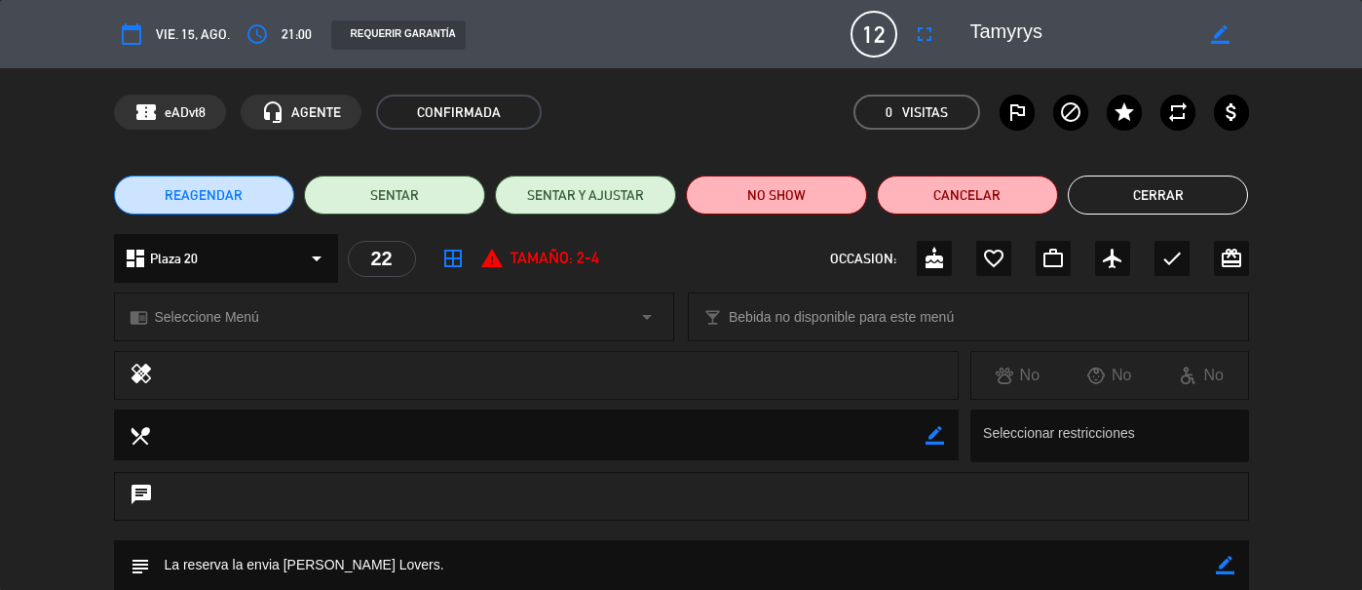
click at [1135, 200] on button "Cerrar" at bounding box center [1158, 194] width 181 height 39
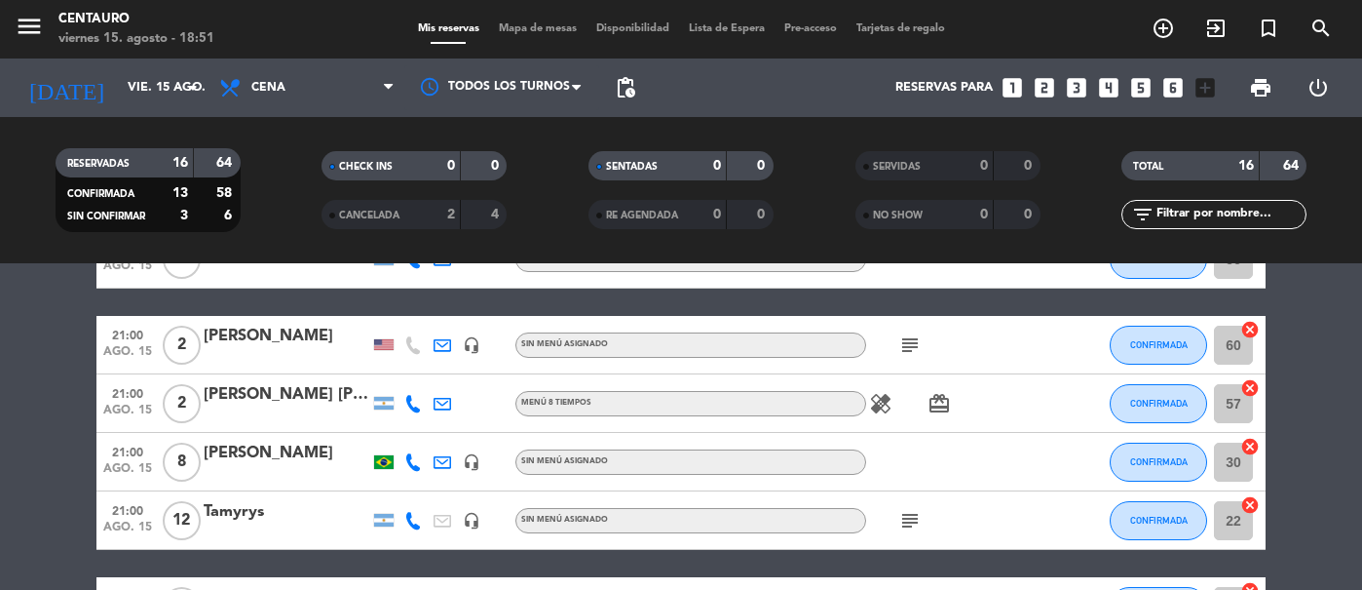
click at [519, 33] on span "Mapa de mesas" at bounding box center [537, 28] width 97 height 11
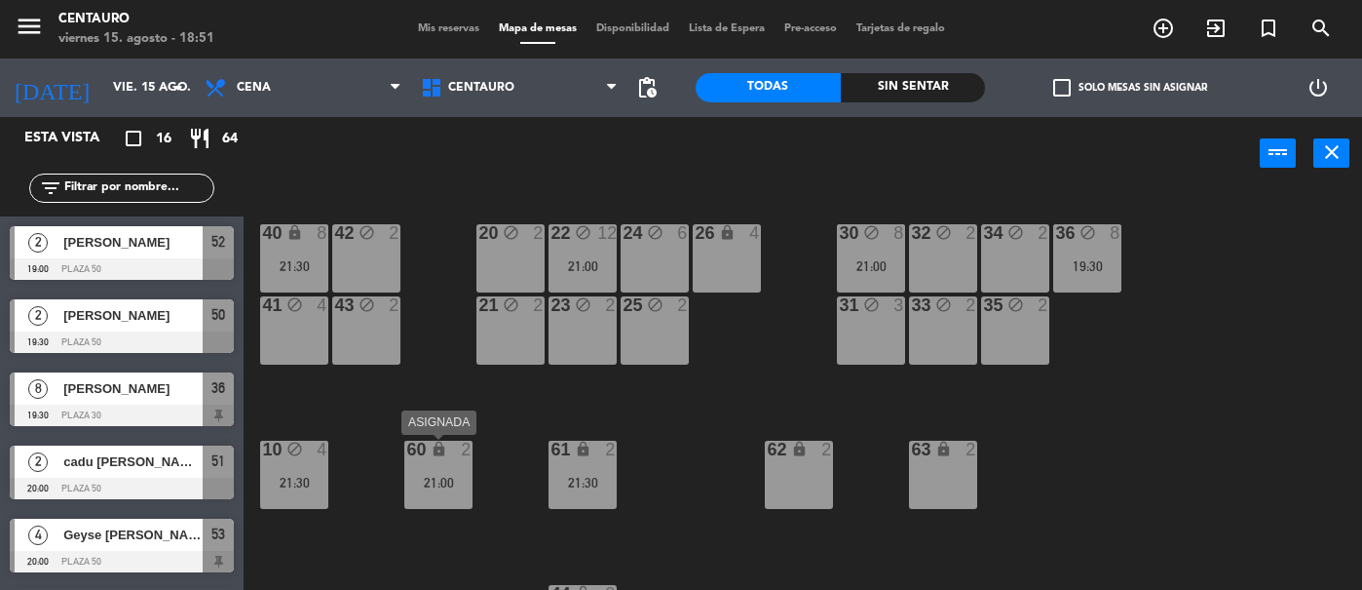
click at [439, 495] on div "60 lock 2 21:00" at bounding box center [438, 474] width 68 height 68
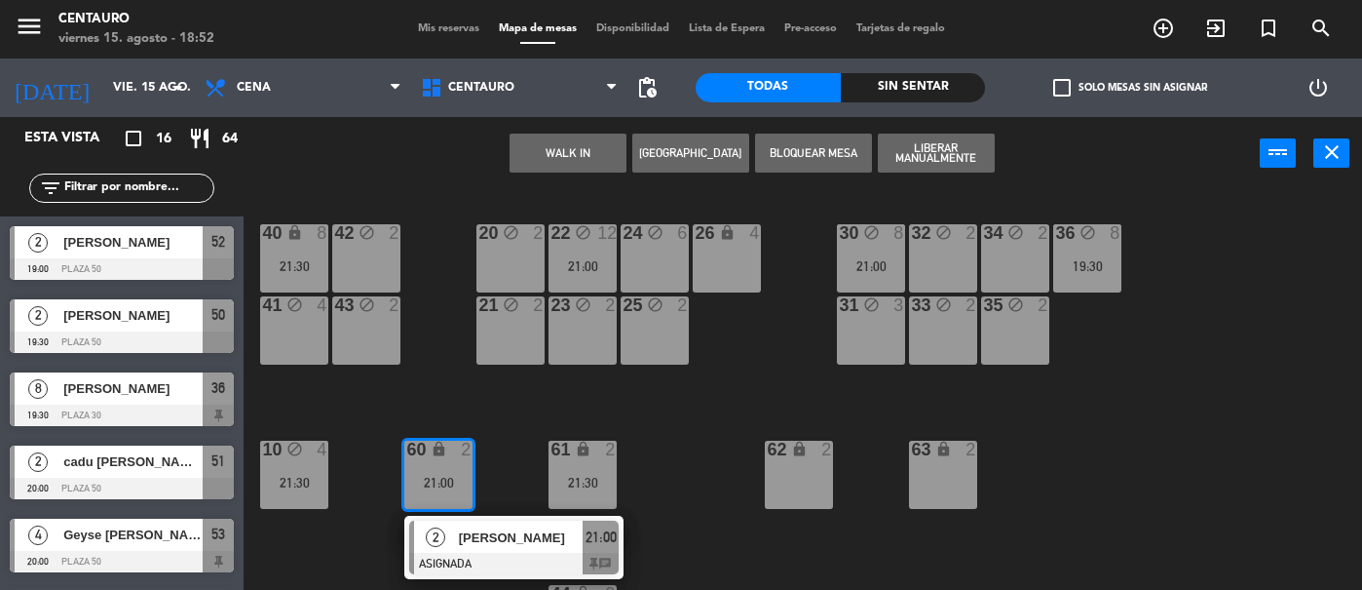
click at [439, 28] on span "Mis reservas" at bounding box center [448, 28] width 81 height 11
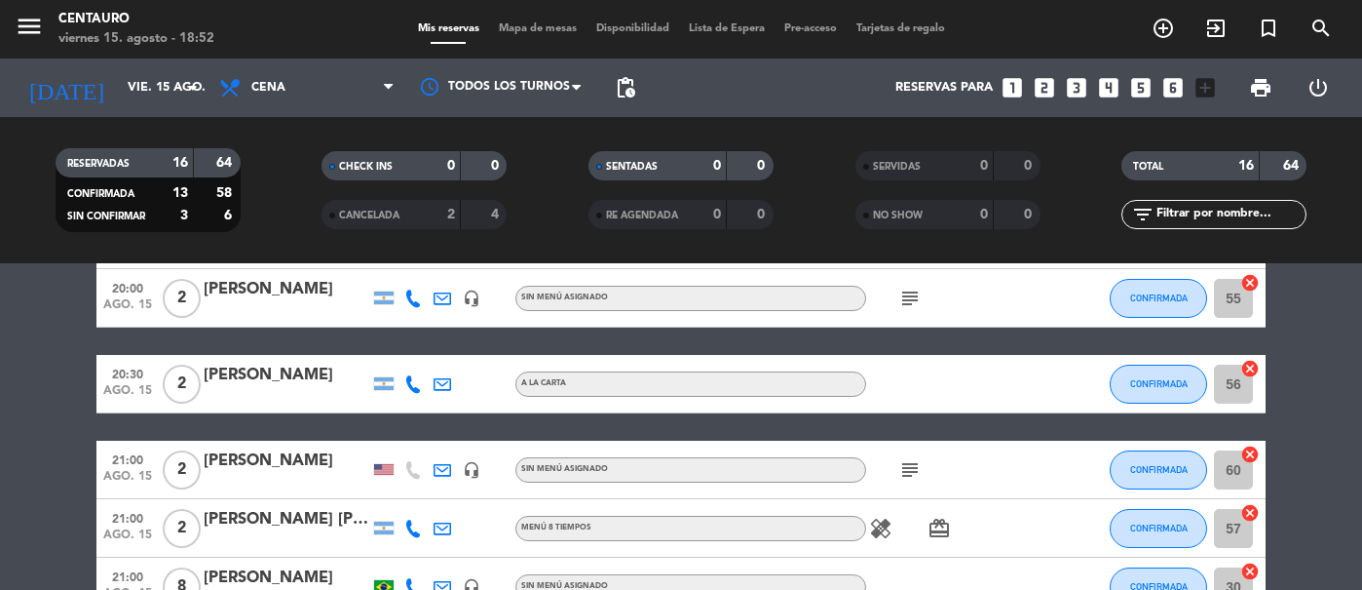
scroll to position [583, 0]
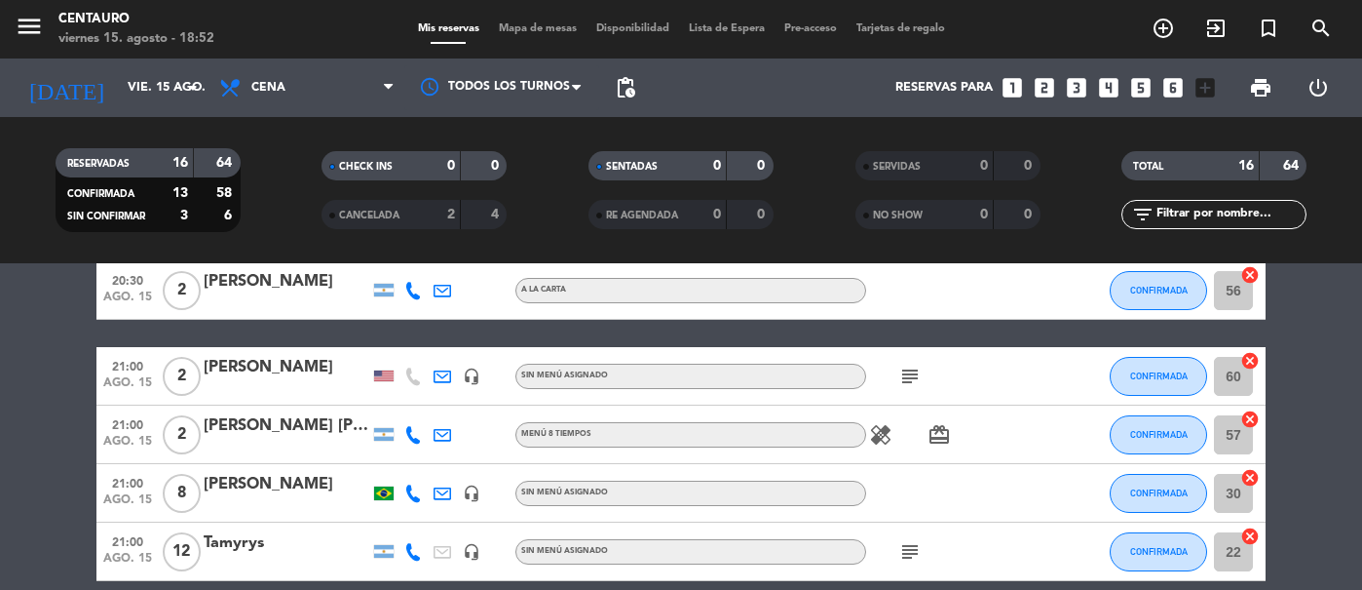
click at [303, 368] on div "[PERSON_NAME]" at bounding box center [287, 367] width 166 height 25
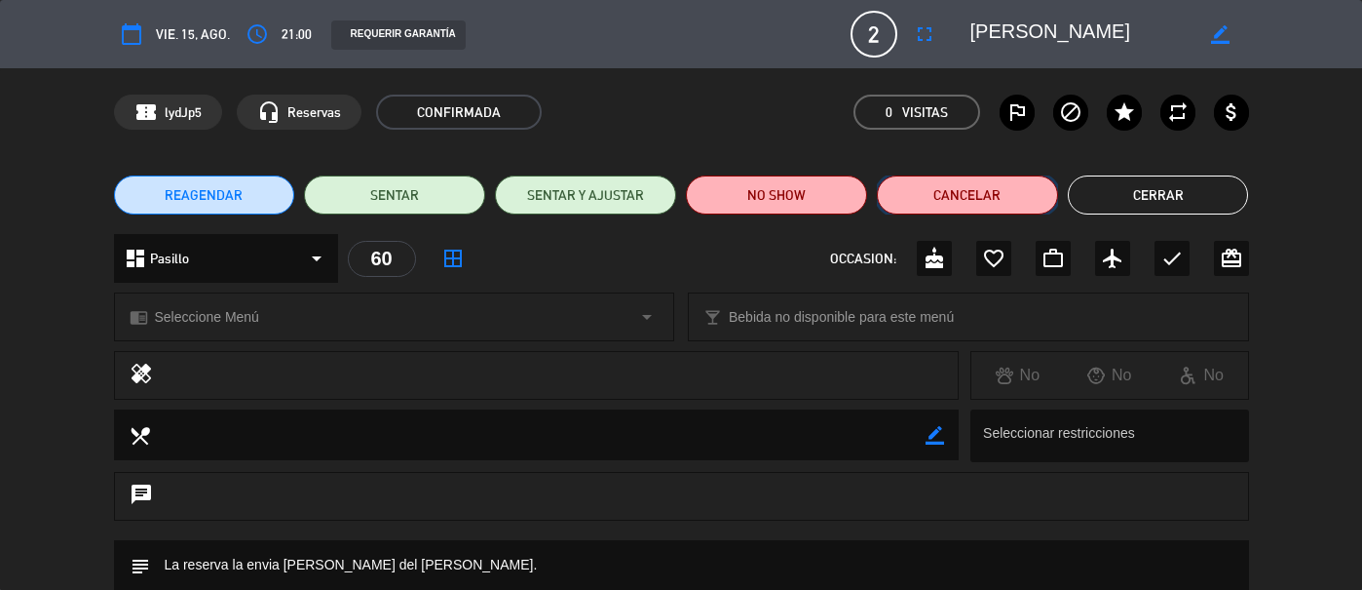
click at [938, 193] on button "Cancelar" at bounding box center [967, 194] width 181 height 39
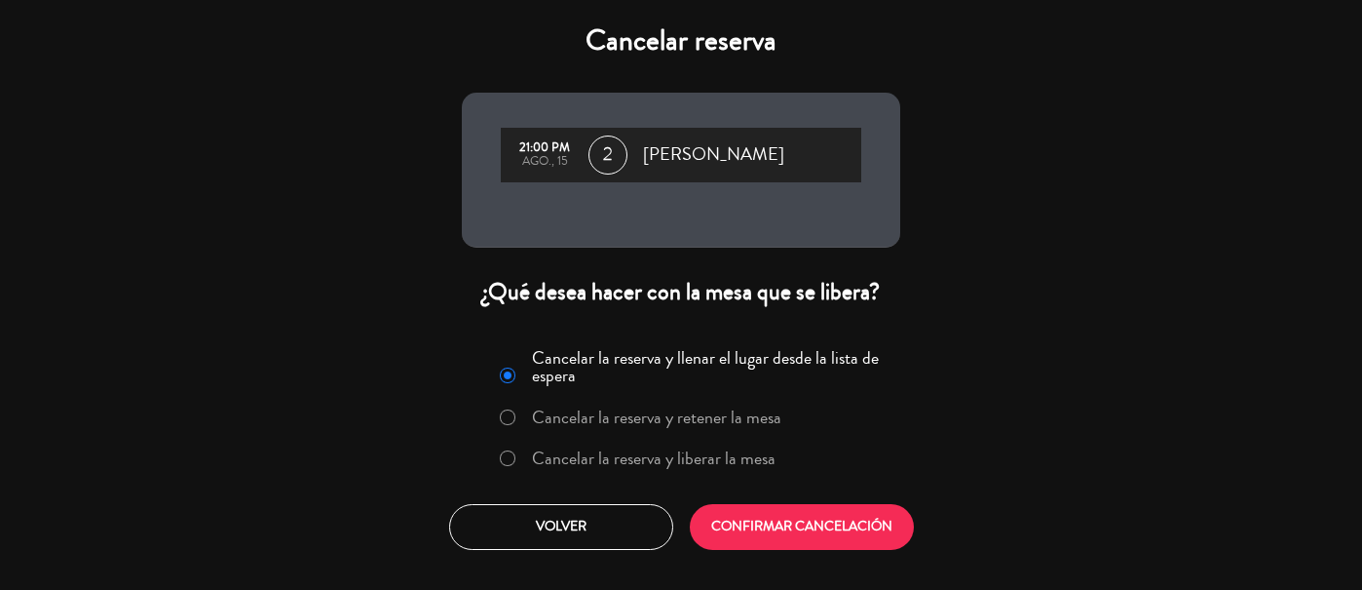
click at [505, 460] on input "Cancelar la reserva y liberar la mesa" at bounding box center [506, 456] width 13 height 13
radio input "true"
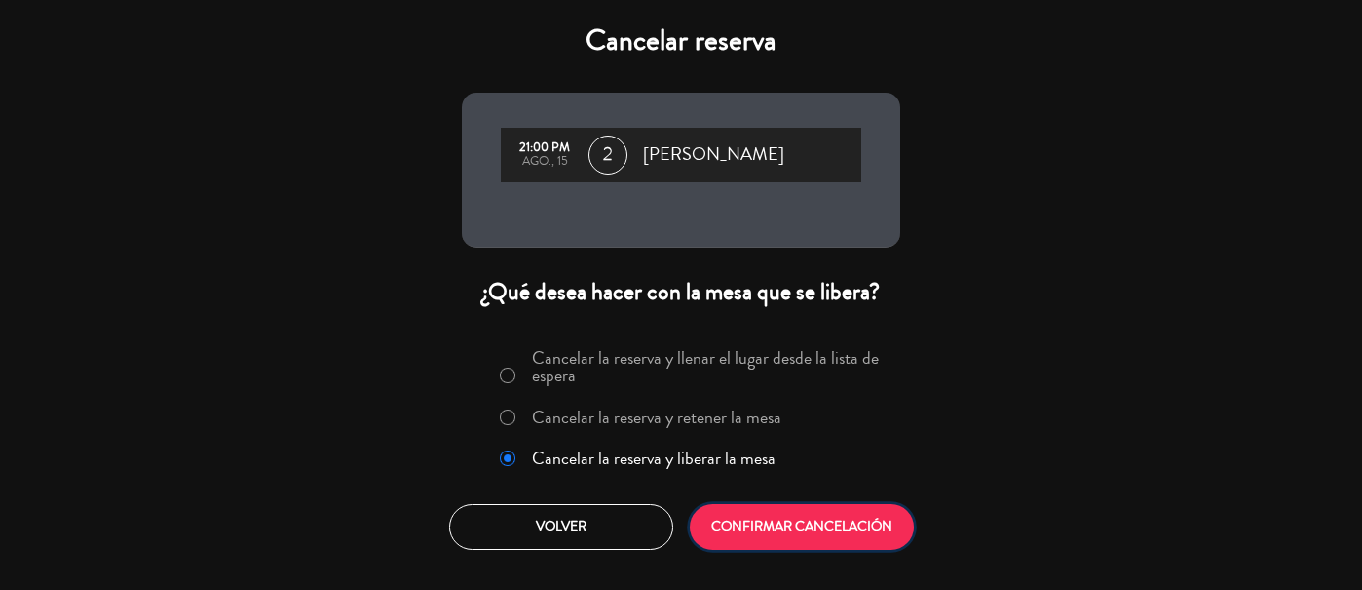
click at [770, 536] on button "CONFIRMAR CANCELACIÓN" at bounding box center [802, 527] width 224 height 46
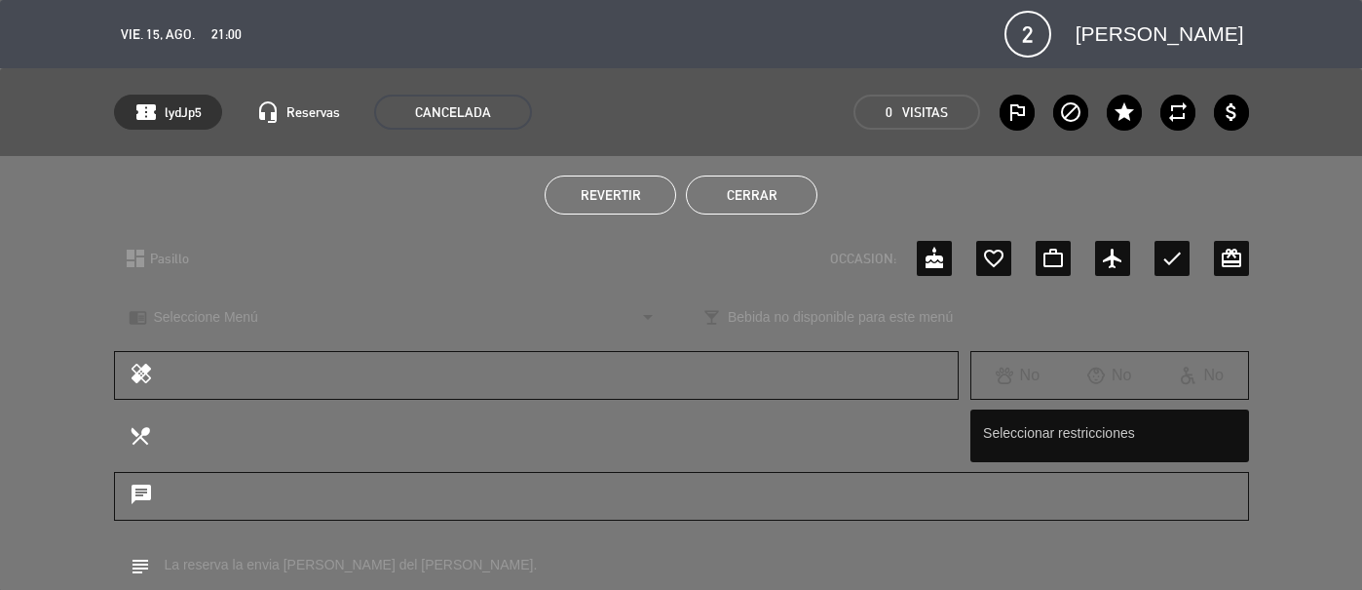
click at [759, 189] on button "Cerrar" at bounding box center [752, 194] width 132 height 39
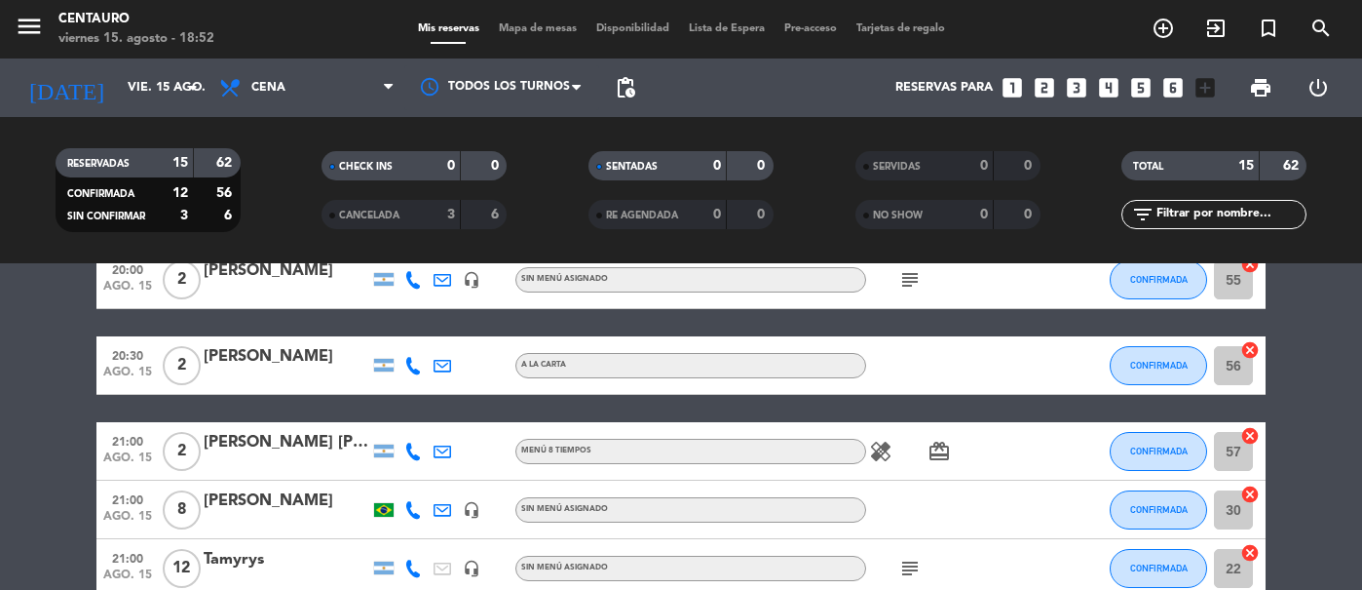
scroll to position [344, 0]
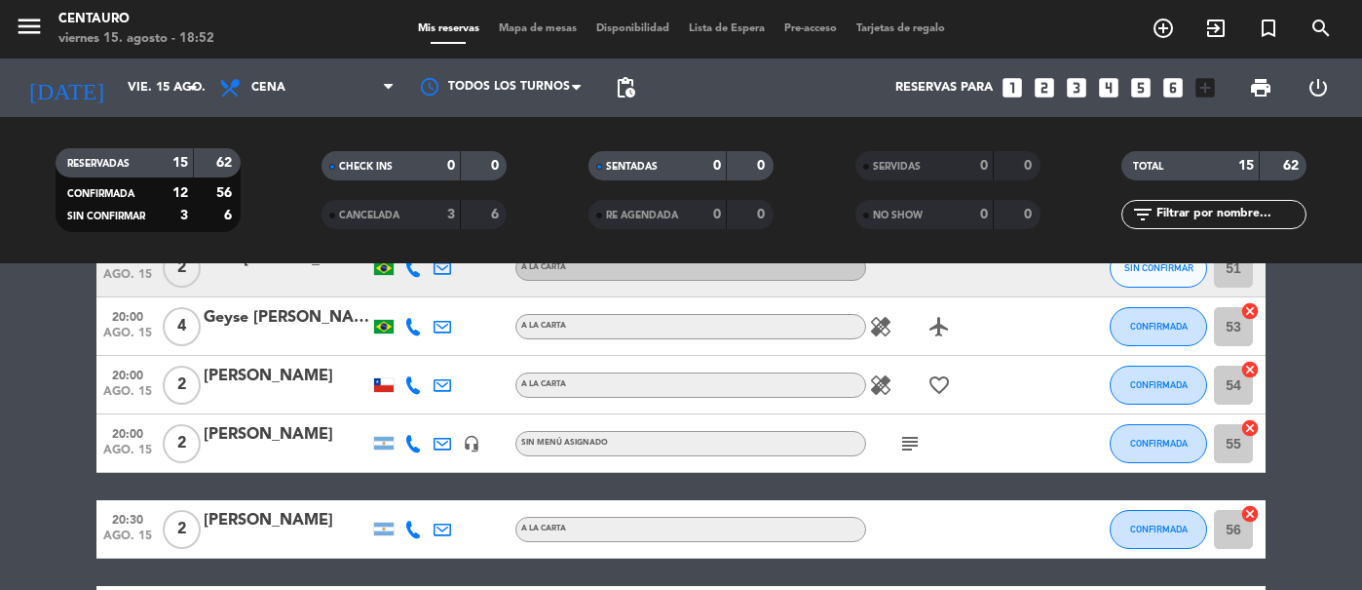
click at [542, 23] on span "Mapa de mesas" at bounding box center [537, 28] width 97 height 11
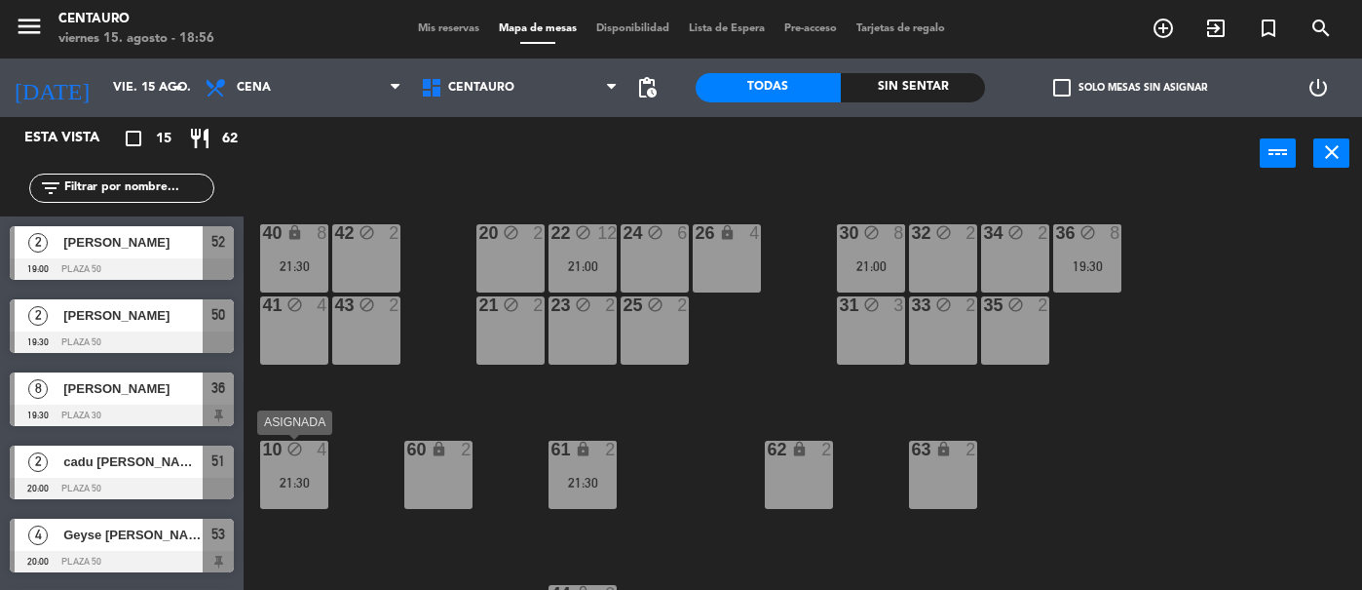
click at [308, 478] on div "21:30" at bounding box center [294, 483] width 68 height 14
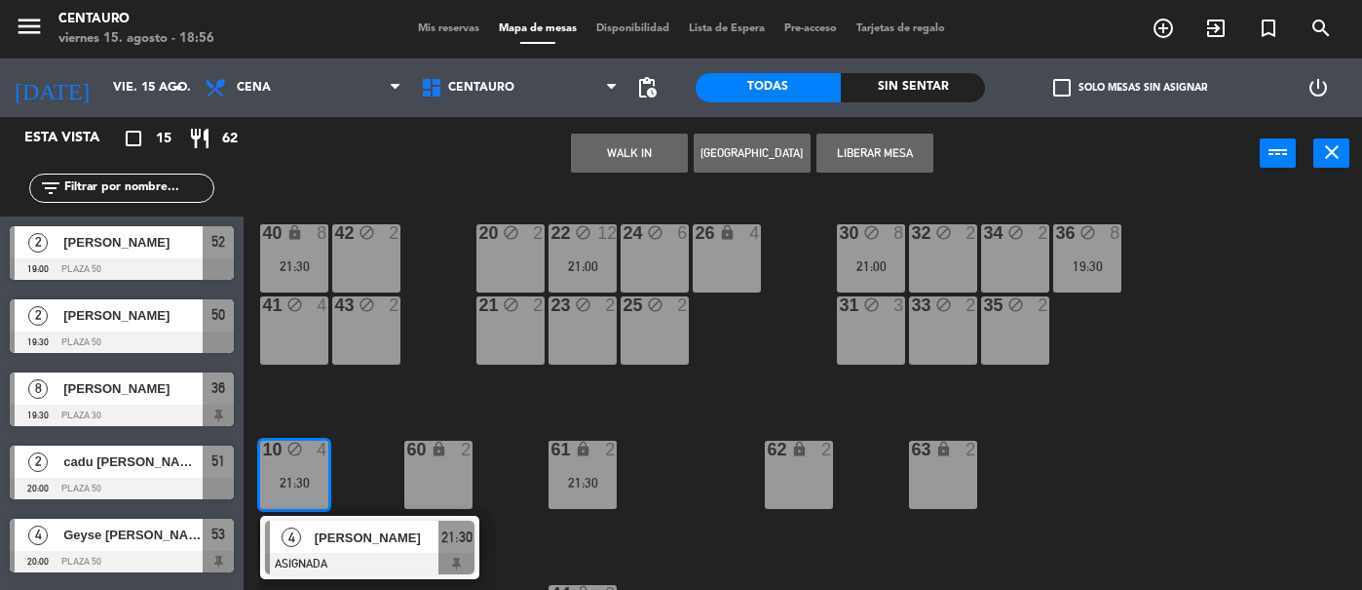
click at [400, 415] on div "20 block 2 22 block 12 21:00 24 block 6 26 lock 4 40 lock 8 21:30 42 block 2 30…" at bounding box center [809, 390] width 1105 height 400
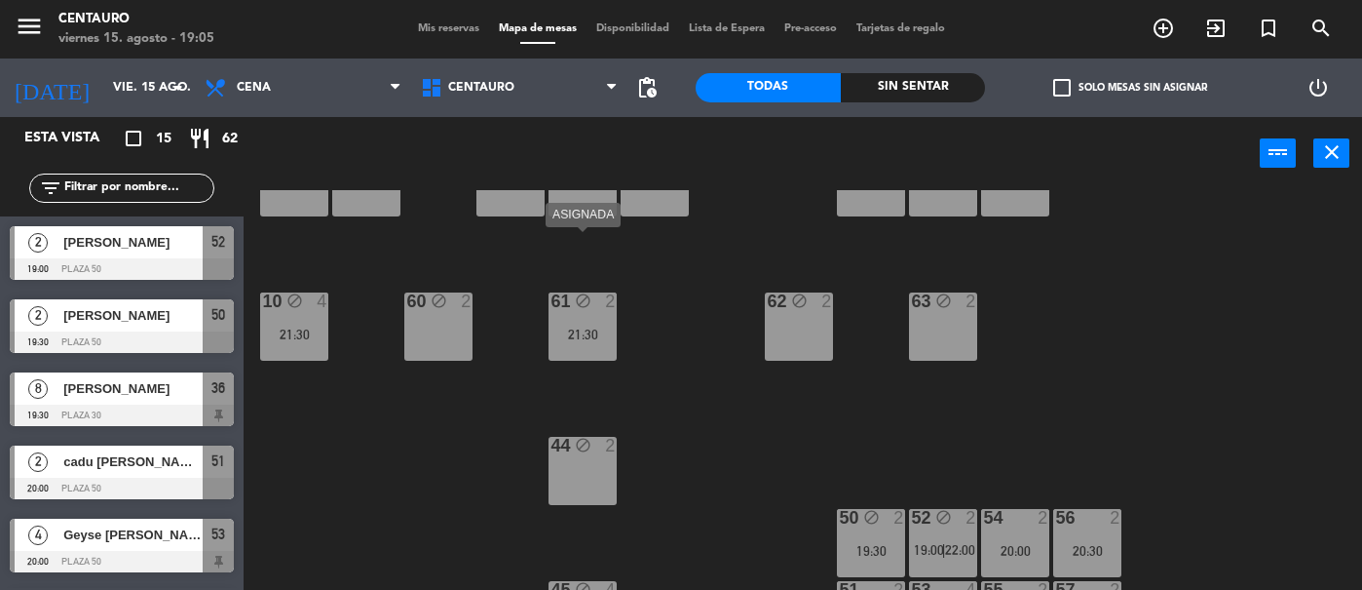
scroll to position [208, 0]
